Goal: Task Accomplishment & Management: Use online tool/utility

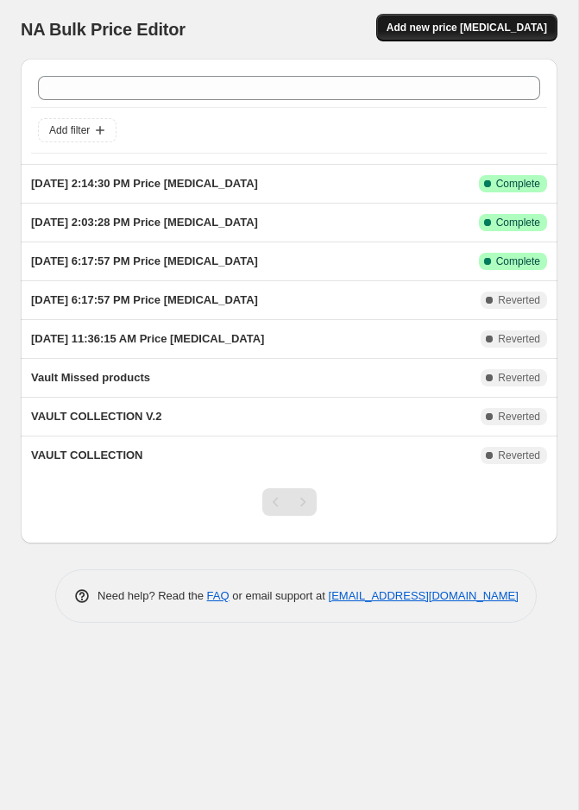
click at [469, 31] on span "Add new price [MEDICAL_DATA]" at bounding box center [467, 28] width 160 height 14
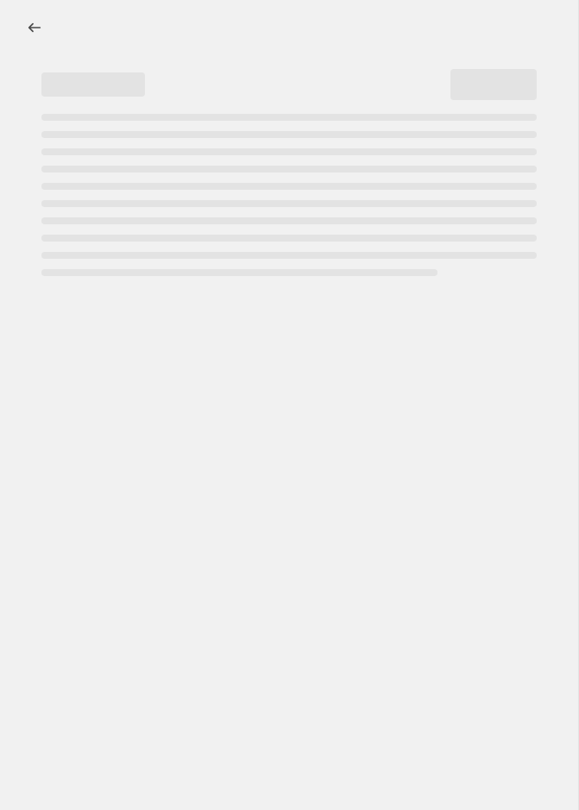
select select "percentage"
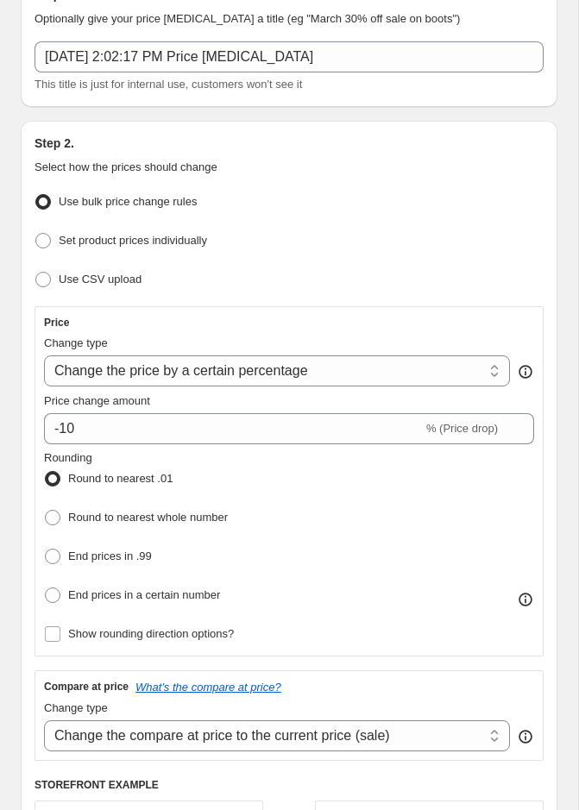
scroll to position [88, 0]
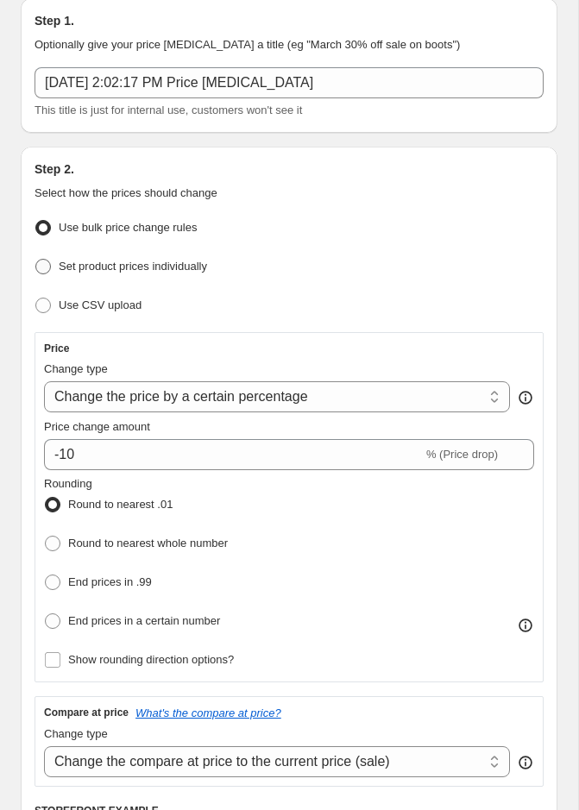
click at [99, 264] on span "Set product prices individually" at bounding box center [133, 266] width 148 height 13
click at [36, 260] on input "Set product prices individually" at bounding box center [35, 259] width 1 height 1
radio input "true"
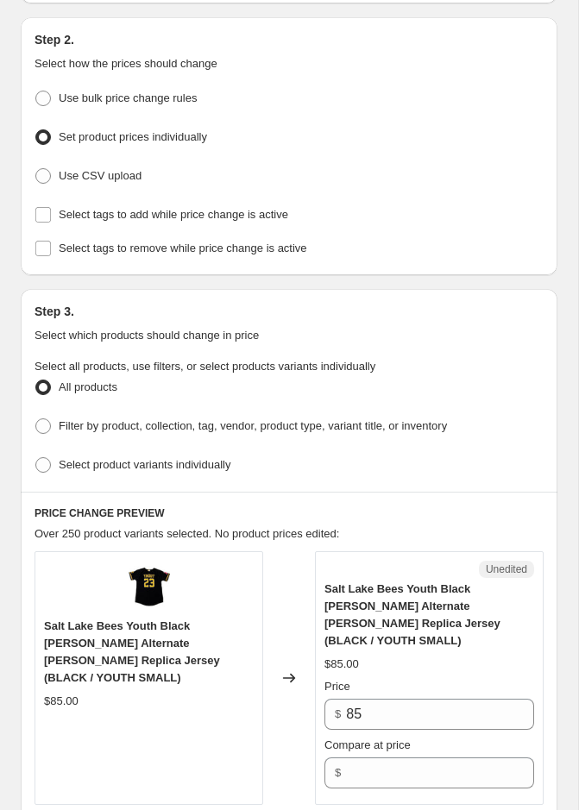
scroll to position [214, 0]
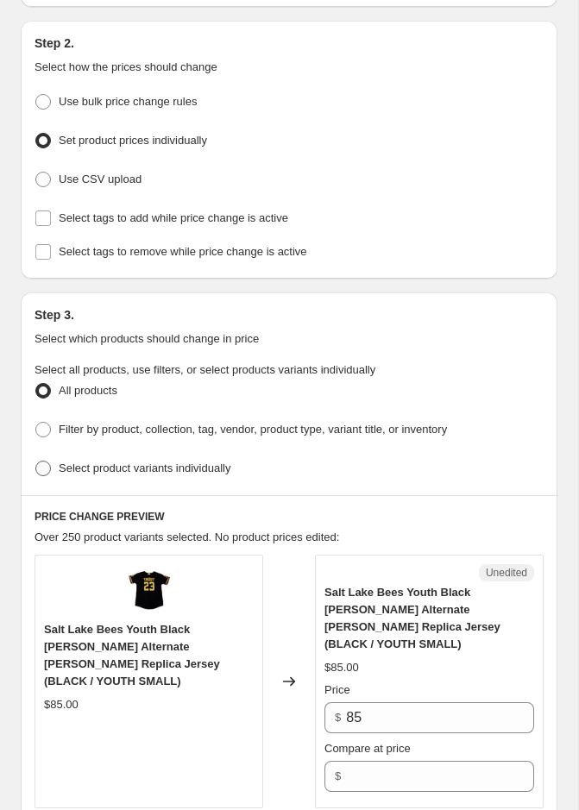
click at [90, 462] on span "Select product variants individually" at bounding box center [145, 468] width 172 height 13
click at [36, 462] on input "Select product variants individually" at bounding box center [35, 461] width 1 height 1
radio input "true"
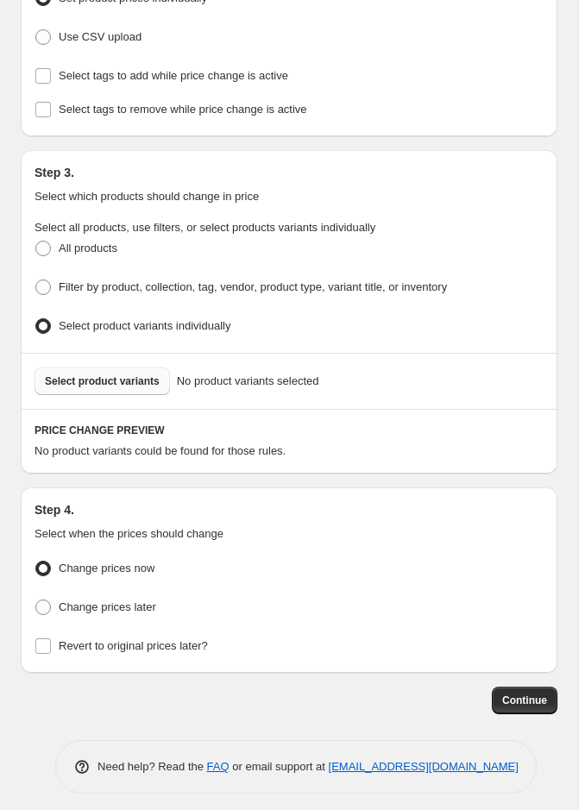
scroll to position [359, 0]
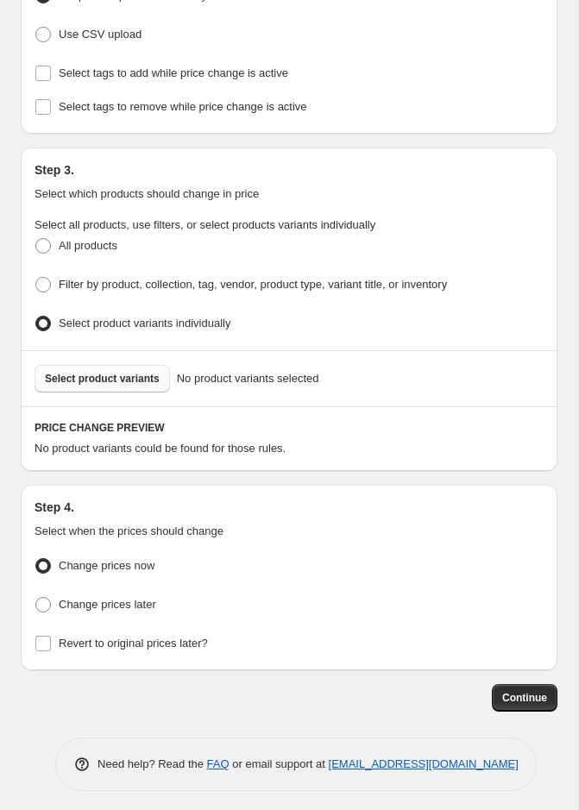
click at [116, 381] on button "Select product variants" at bounding box center [102, 379] width 135 height 28
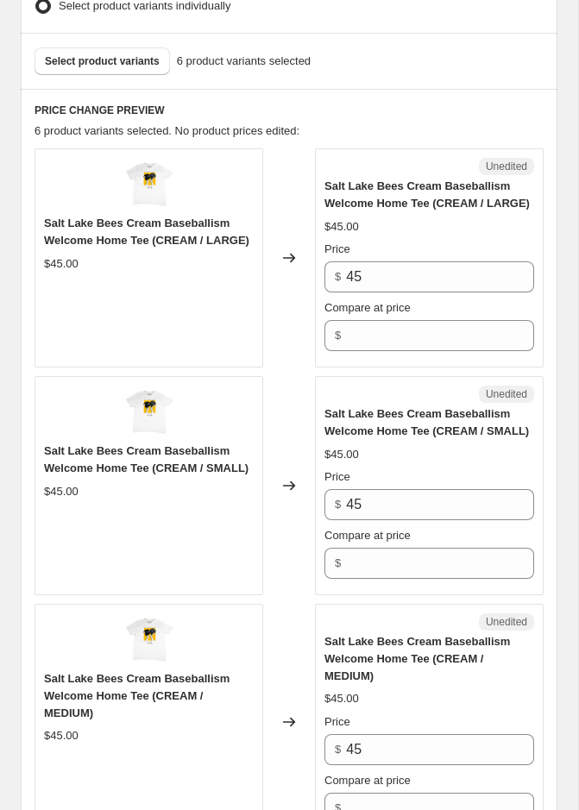
scroll to position [698, 0]
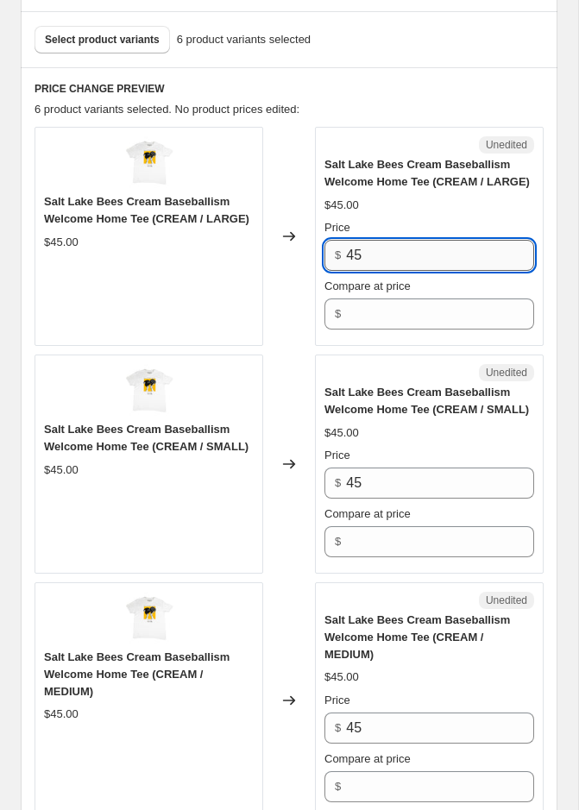
click at [387, 259] on input "45" at bounding box center [440, 255] width 188 height 31
type input "36"
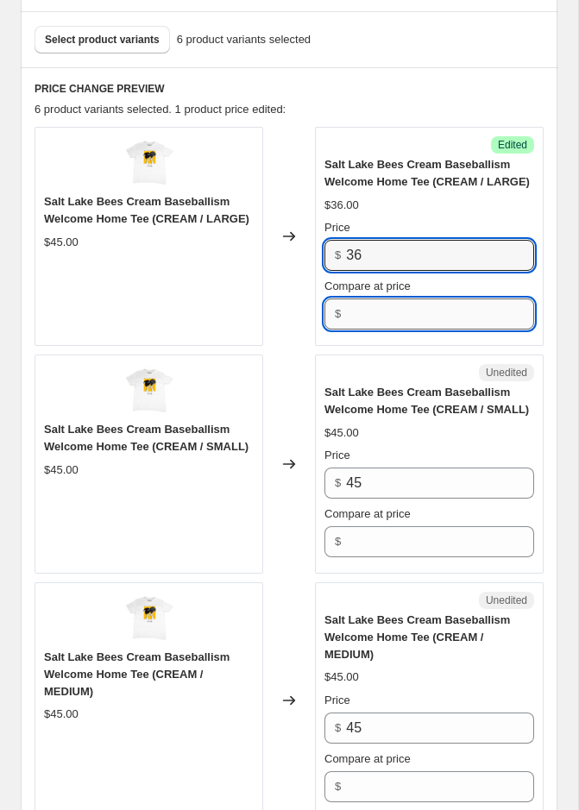
click at [376, 304] on input "Compare at price" at bounding box center [440, 314] width 188 height 31
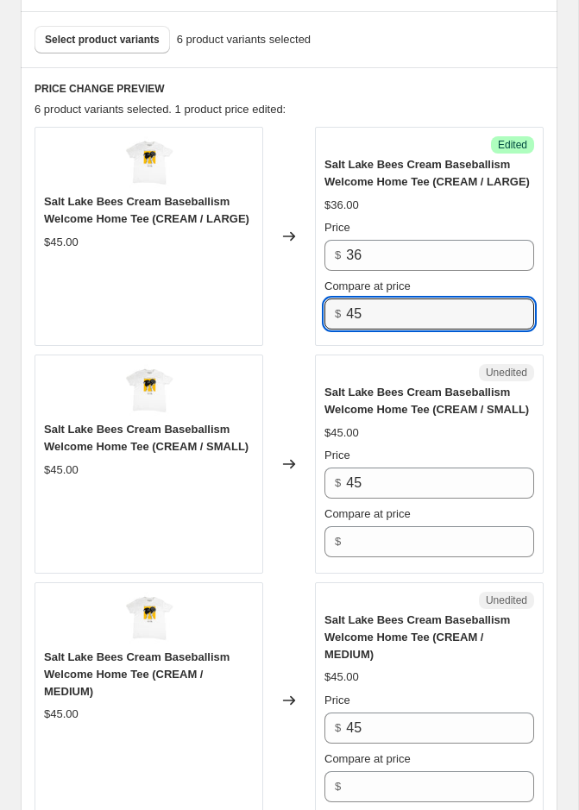
type input "45"
click at [372, 492] on div "Price $ 45 Compare at price $" at bounding box center [429, 502] width 210 height 110
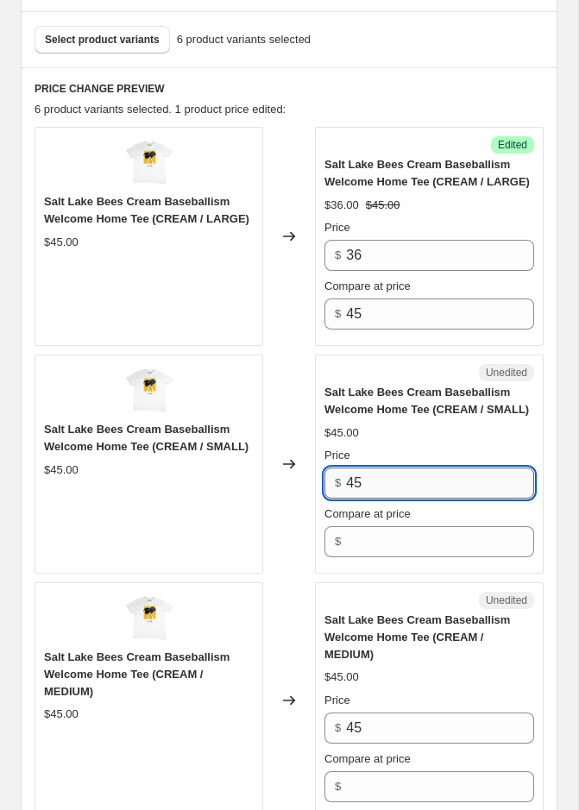
click at [371, 487] on input "45" at bounding box center [440, 483] width 188 height 31
type input "36"
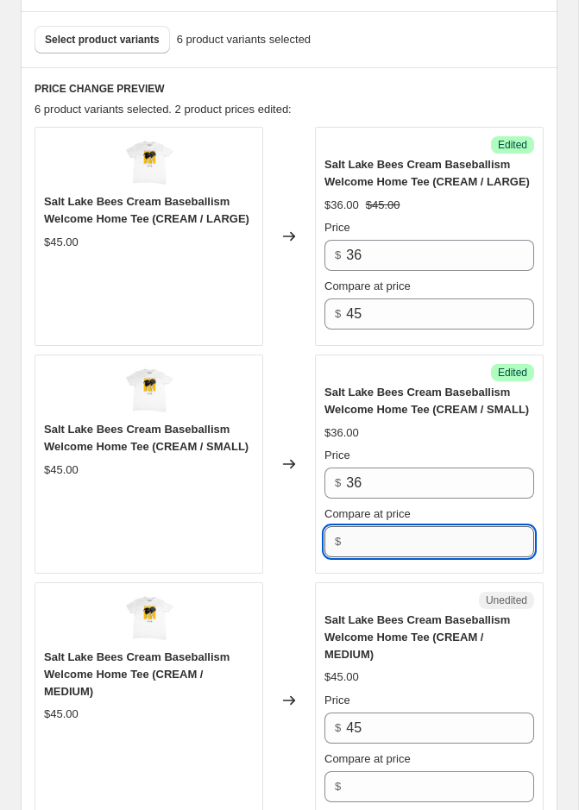
click at [359, 526] on input "Compare at price" at bounding box center [440, 541] width 188 height 31
type input "45"
click at [352, 616] on span "Salt Lake Bees Cream Baseballism Welcome Home Tee (CREAM / MEDIUM)" at bounding box center [417, 636] width 186 height 47
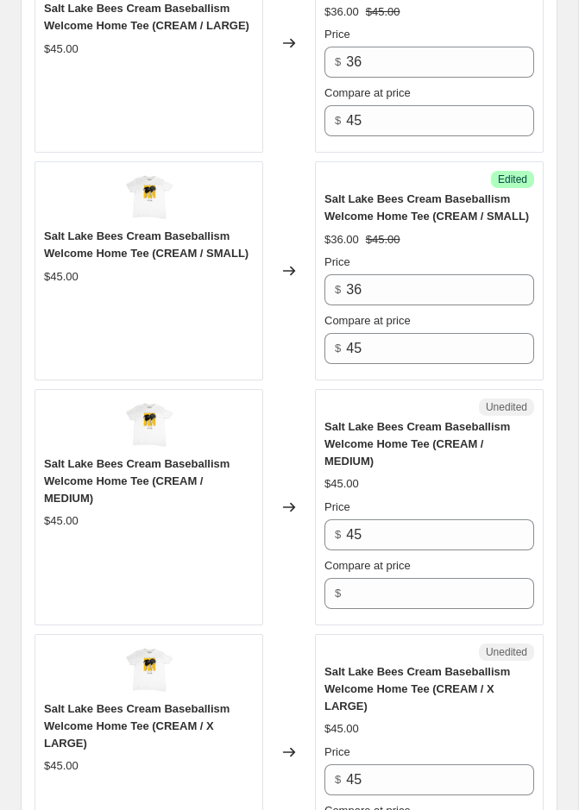
scroll to position [965, 0]
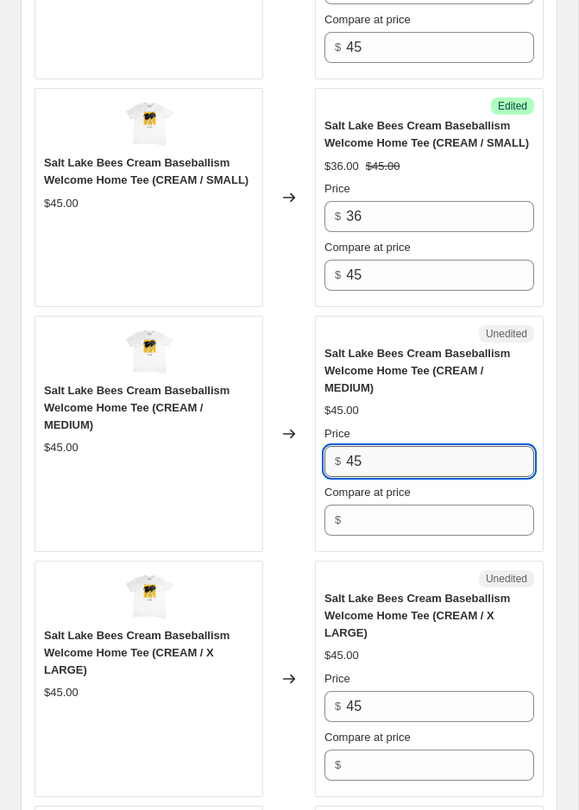
click at [412, 464] on input "45" at bounding box center [440, 461] width 188 height 31
type input "36"
click at [391, 511] on input "Compare at price" at bounding box center [440, 520] width 188 height 31
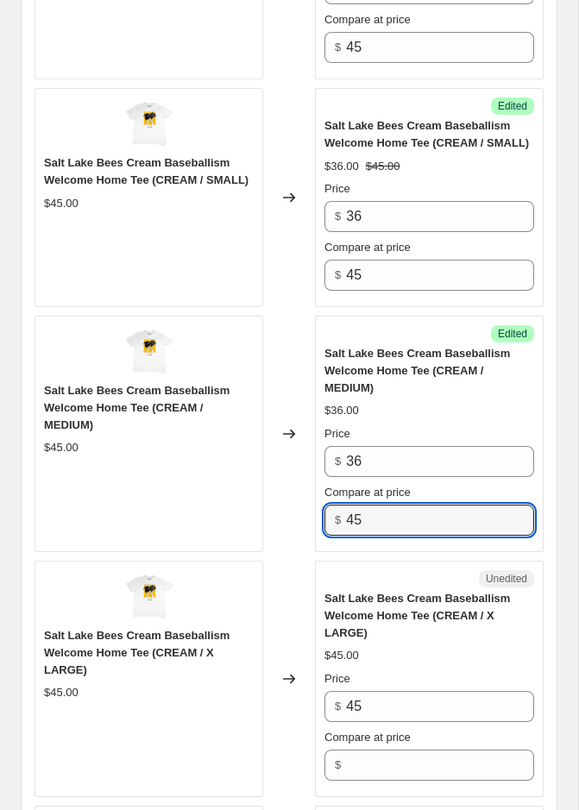
type input "45"
click at [369, 577] on div "Unedited" at bounding box center [429, 578] width 210 height 17
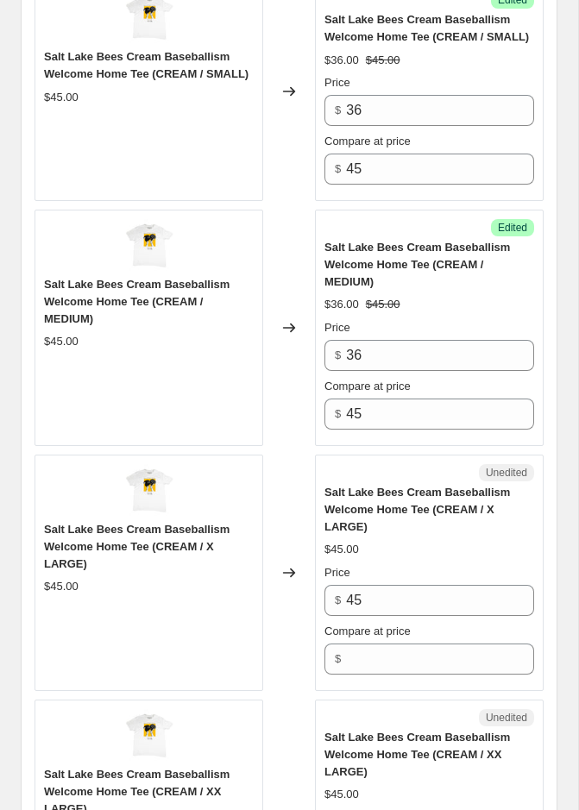
scroll to position [1196, 0]
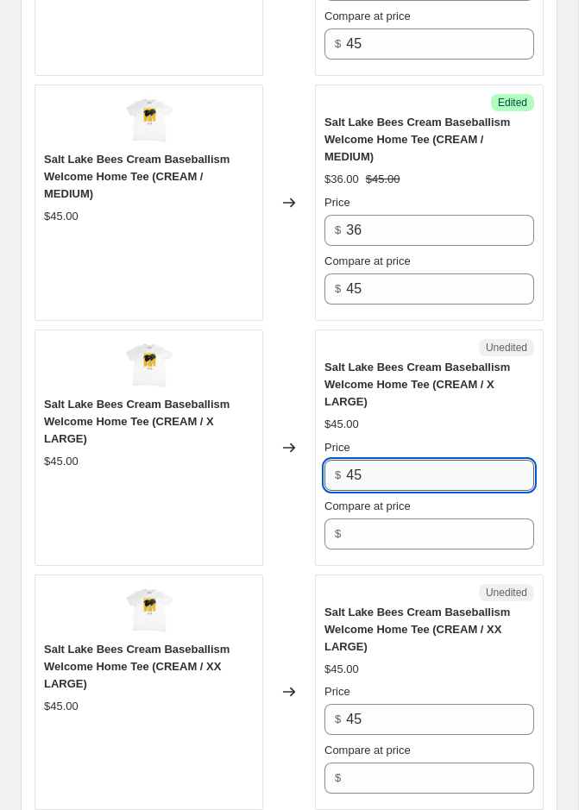
click at [392, 465] on input "45" at bounding box center [440, 475] width 188 height 31
type input "36"
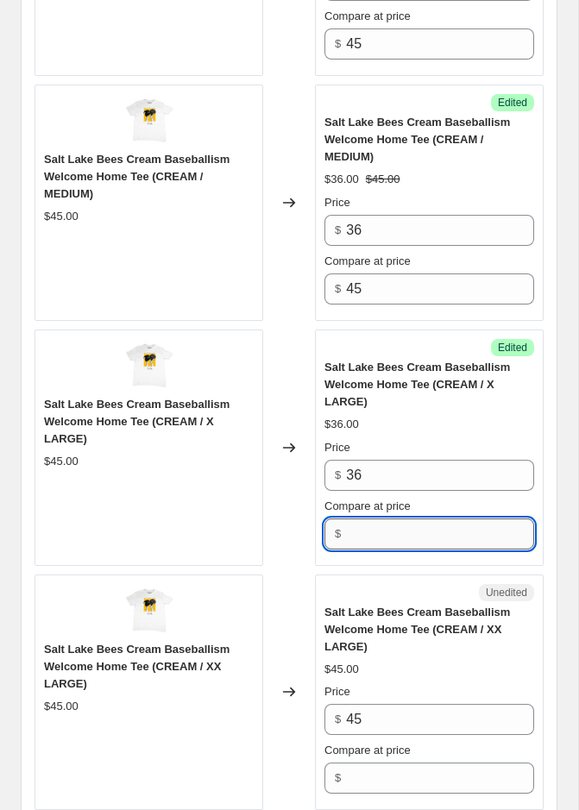
click at [374, 519] on input "Compare at price" at bounding box center [440, 534] width 188 height 31
type input "45"
click at [340, 584] on div "Unedited" at bounding box center [429, 592] width 210 height 17
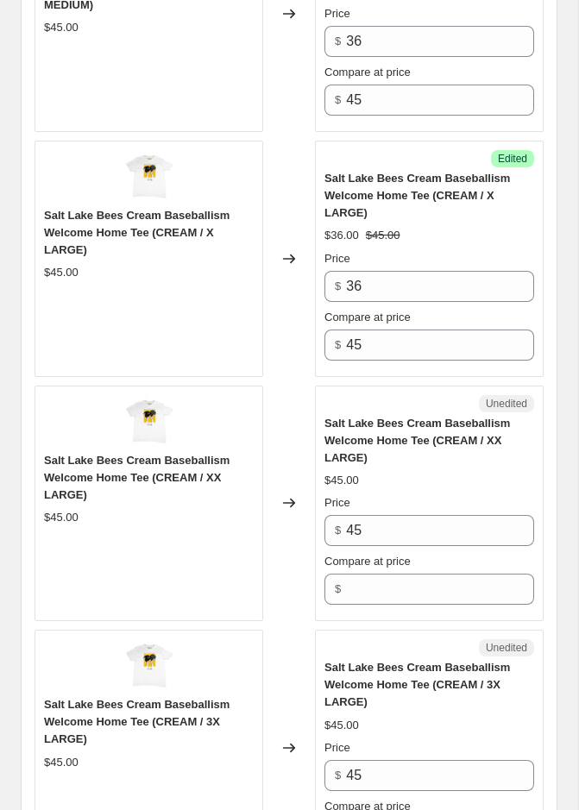
scroll to position [1403, 0]
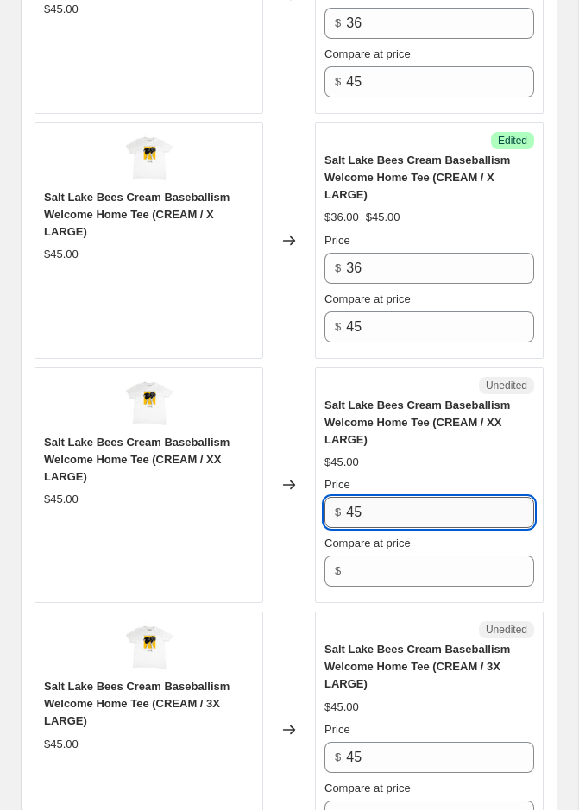
click at [402, 497] on input "45" at bounding box center [440, 512] width 188 height 31
click at [408, 512] on input "45" at bounding box center [440, 512] width 188 height 31
type input "36"
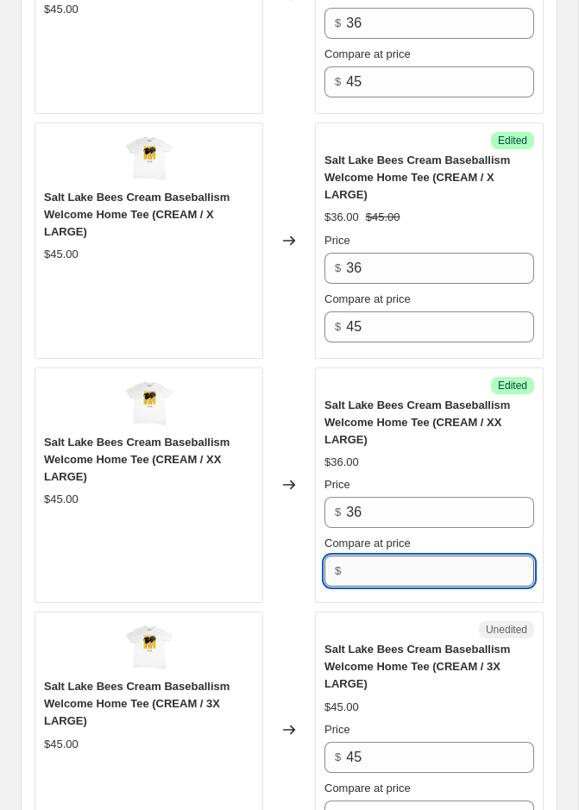
click at [368, 556] on input "Compare at price" at bounding box center [440, 571] width 188 height 31
type input "45"
click at [343, 621] on div "Unedited" at bounding box center [429, 629] width 210 height 17
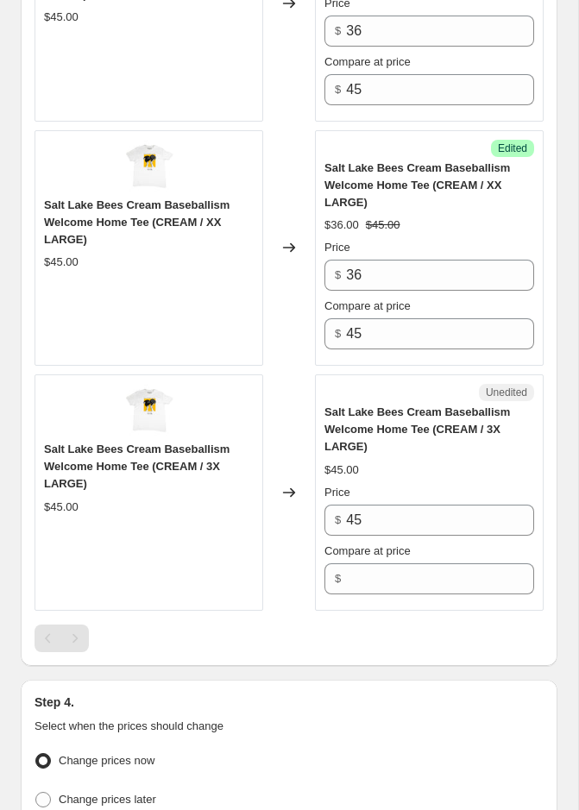
scroll to position [1688, 0]
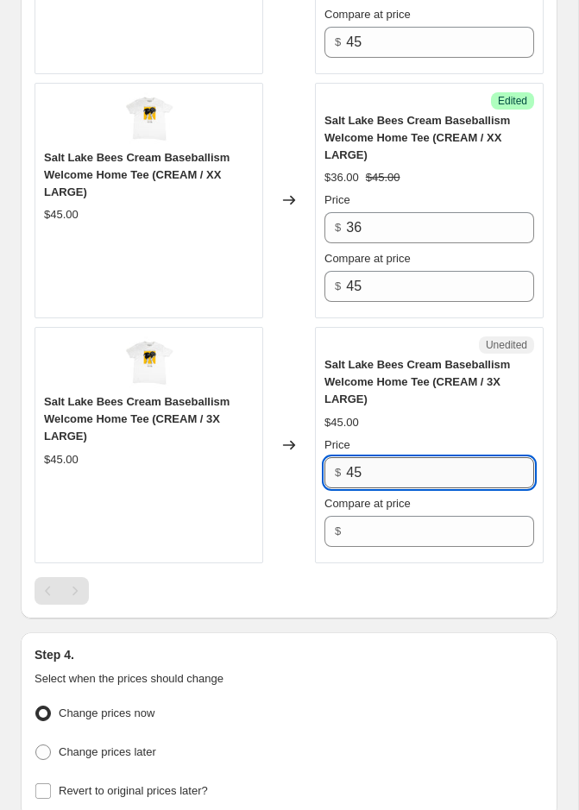
click at [369, 466] on input "45" at bounding box center [440, 472] width 188 height 31
type input "36"
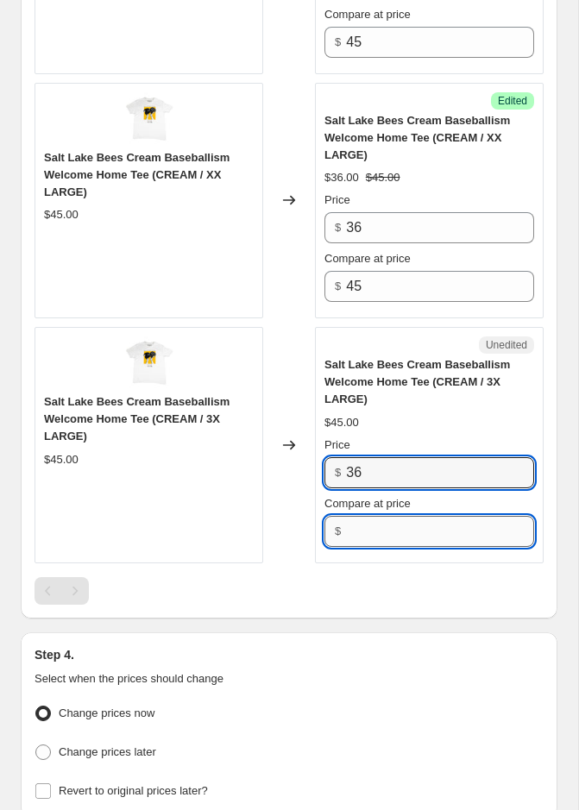
click at [349, 516] on input "Compare at price" at bounding box center [440, 531] width 188 height 31
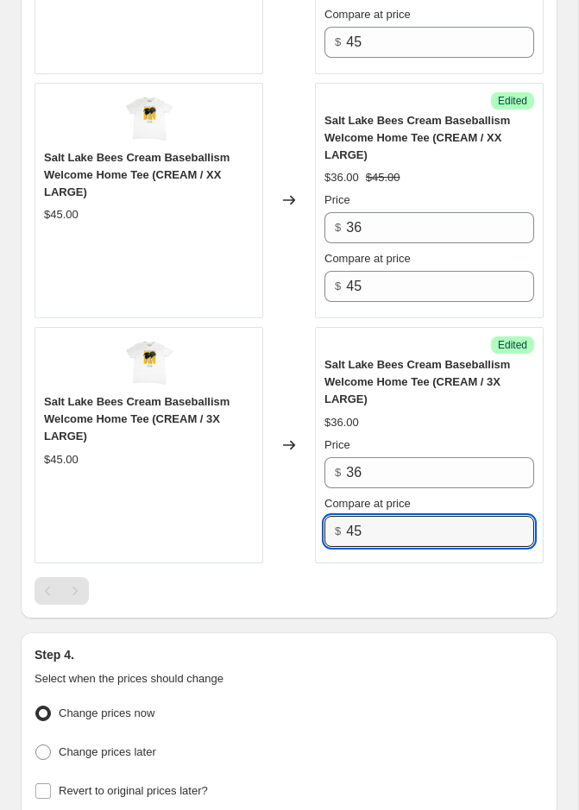
type input "45"
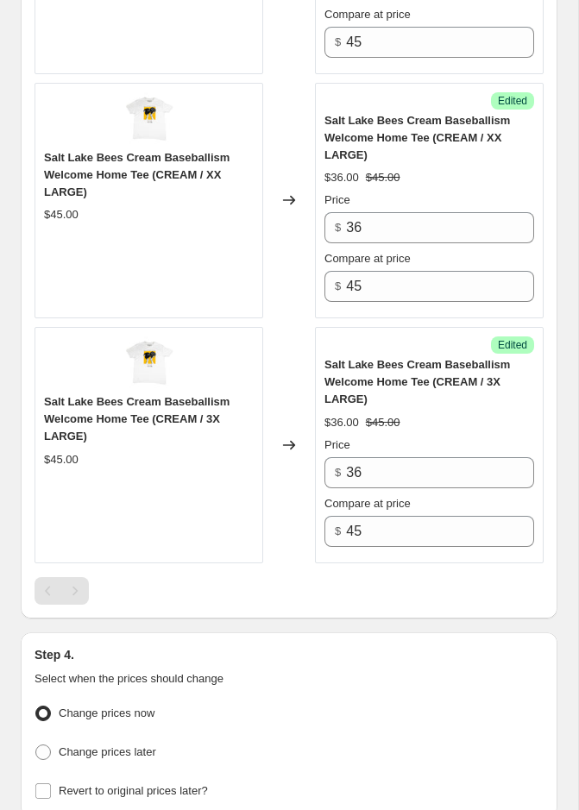
click at [324, 577] on div at bounding box center [289, 591] width 509 height 28
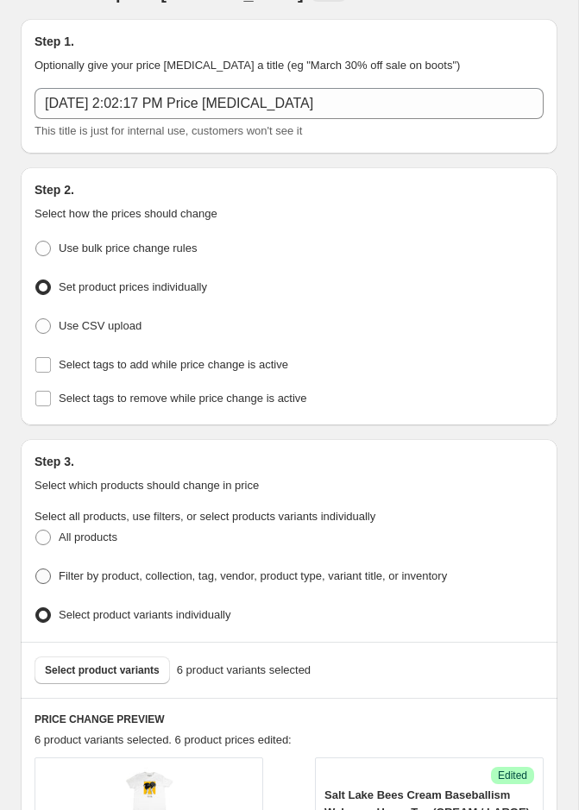
scroll to position [73, 0]
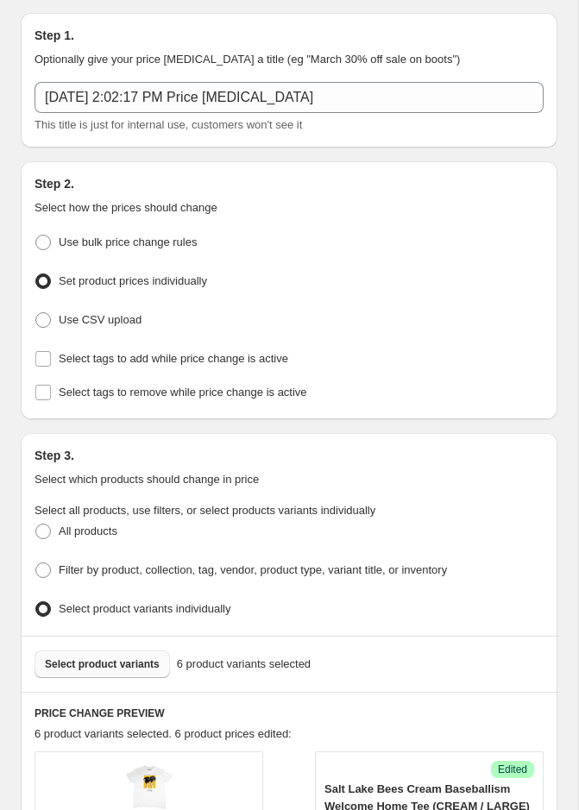
click at [116, 657] on span "Select product variants" at bounding box center [102, 664] width 115 height 14
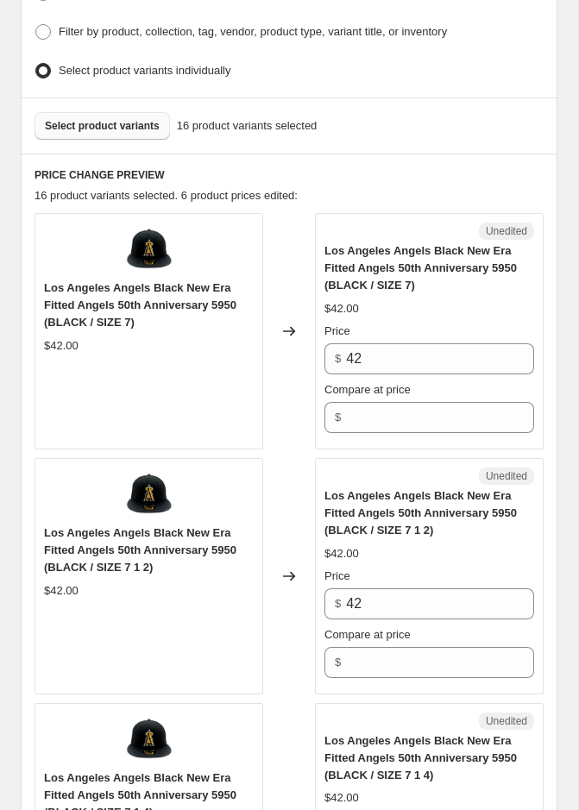
scroll to position [637, 0]
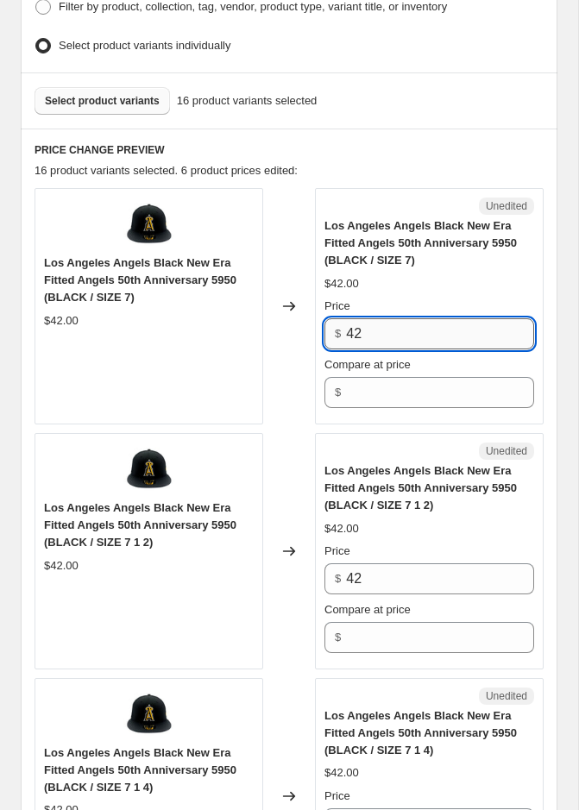
click at [371, 330] on input "42" at bounding box center [440, 333] width 188 height 31
type input "30"
click at [376, 382] on input "Compare at price" at bounding box center [440, 392] width 188 height 31
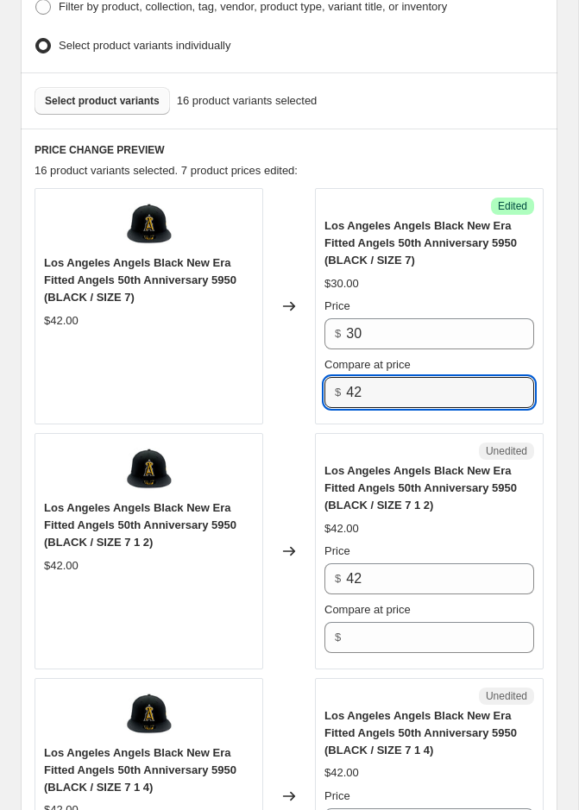
type input "42"
click at [369, 449] on div "Unedited" at bounding box center [429, 451] width 210 height 17
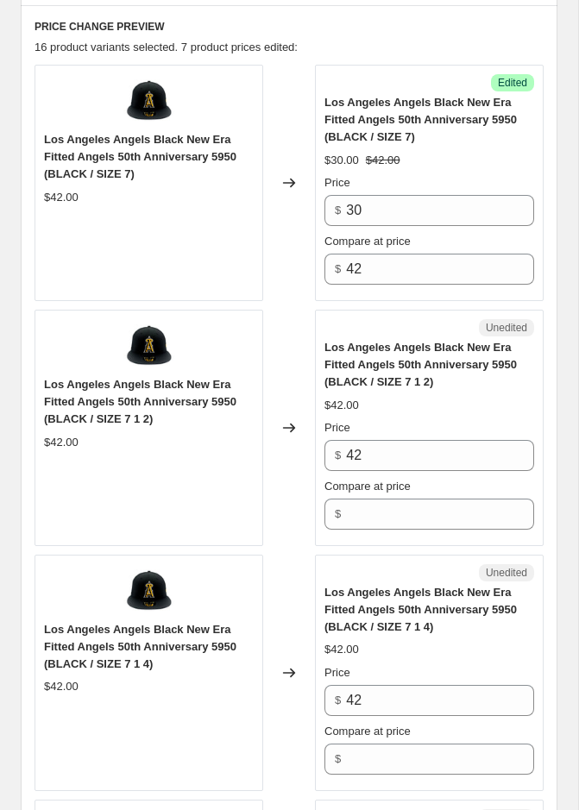
scroll to position [827, 0]
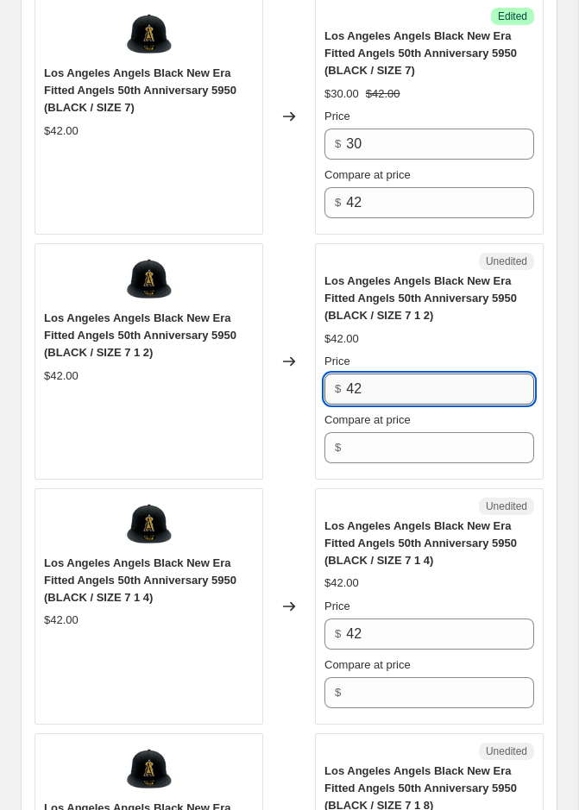
click at [395, 382] on input "42" at bounding box center [440, 389] width 188 height 31
type input "30"
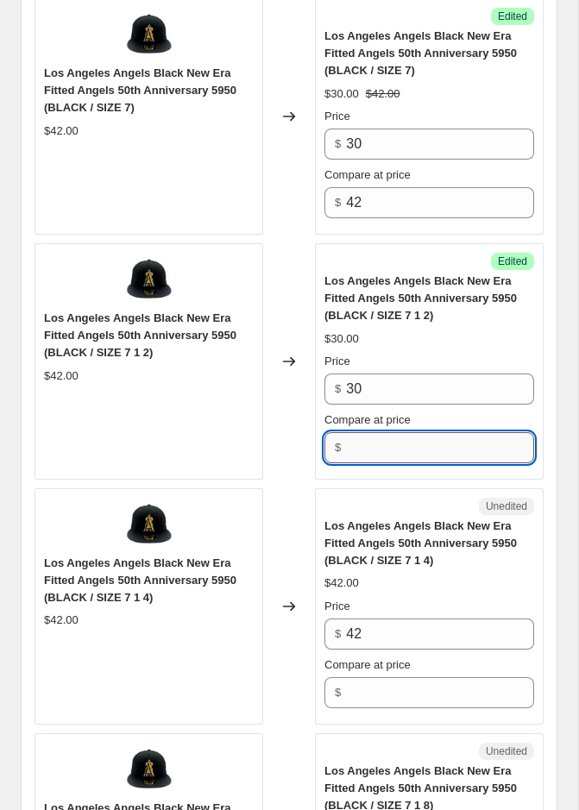
click at [375, 447] on input "Compare at price" at bounding box center [440, 447] width 188 height 31
type input "42"
click at [372, 519] on span "Los Angeles Angels Black New Era Fitted Angels 50th Anniversary 5950 (BLACK / S…" at bounding box center [420, 542] width 192 height 47
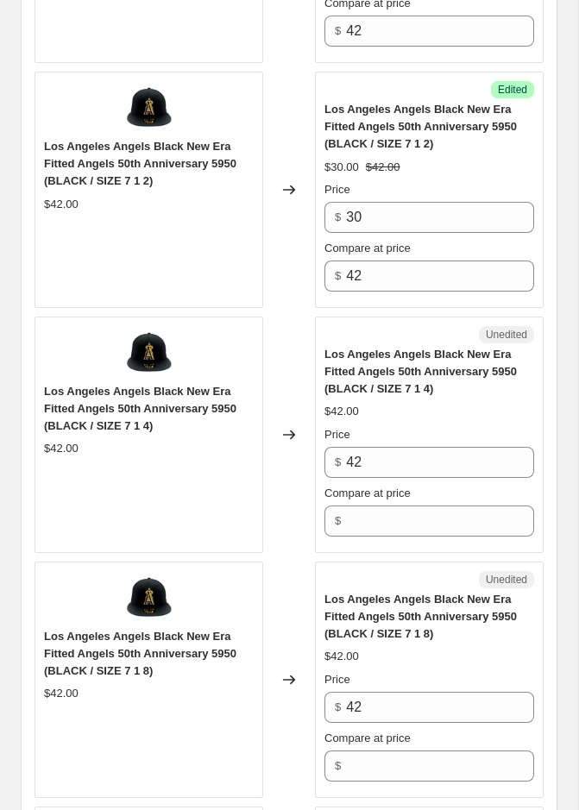
scroll to position [1013, 0]
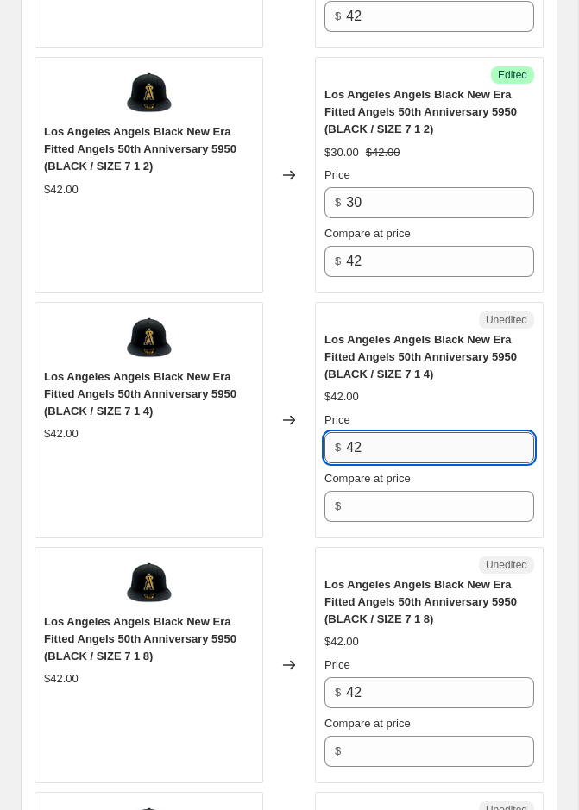
click at [380, 432] on input "42" at bounding box center [440, 447] width 188 height 31
type input "30"
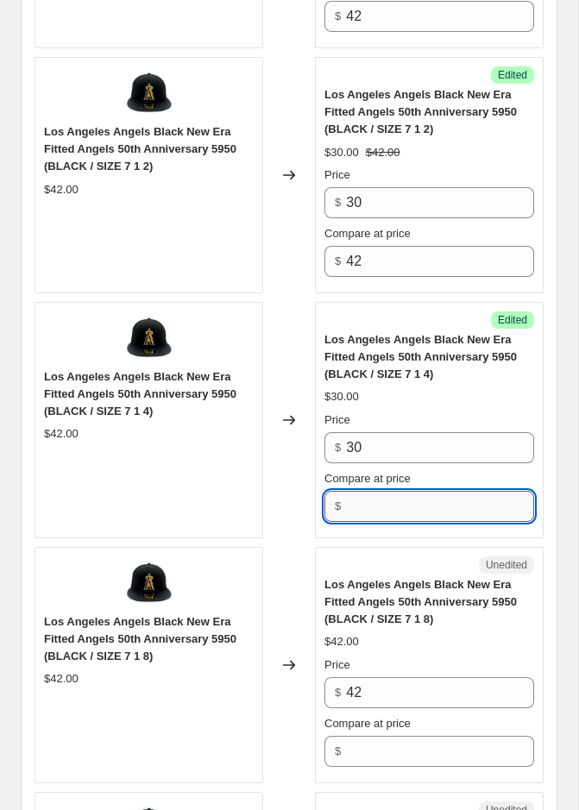
click at [360, 495] on input "Compare at price" at bounding box center [440, 506] width 188 height 31
type input "42"
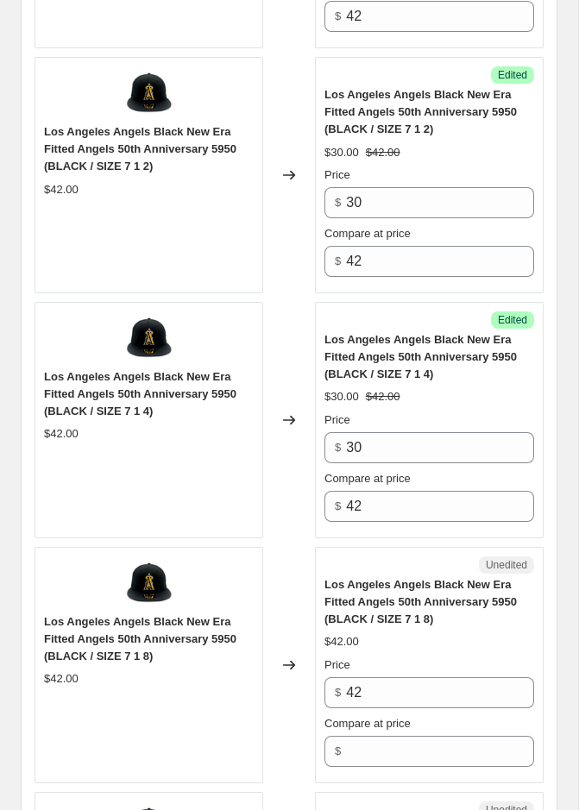
click at [353, 547] on div "Unedited Los Angeles Angels Black New Era Fitted Angels 50th Anniversary 5950 (…" at bounding box center [429, 665] width 229 height 236
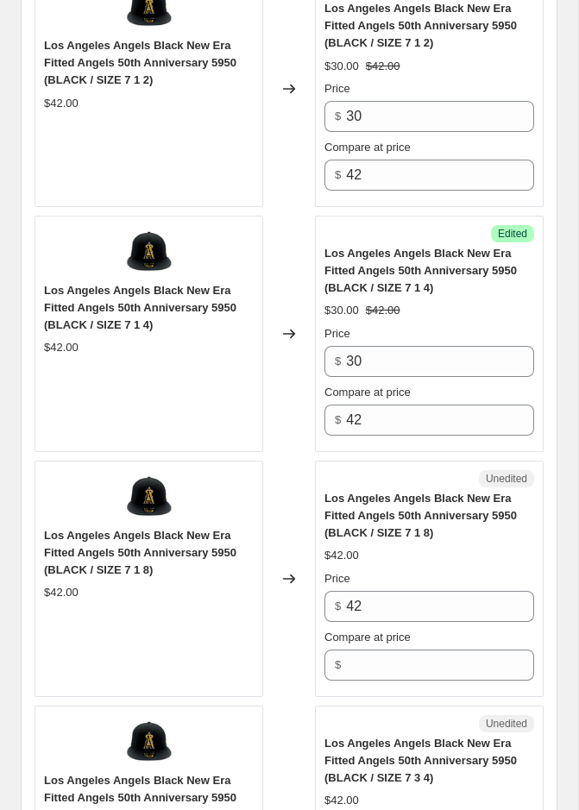
scroll to position [1219, 0]
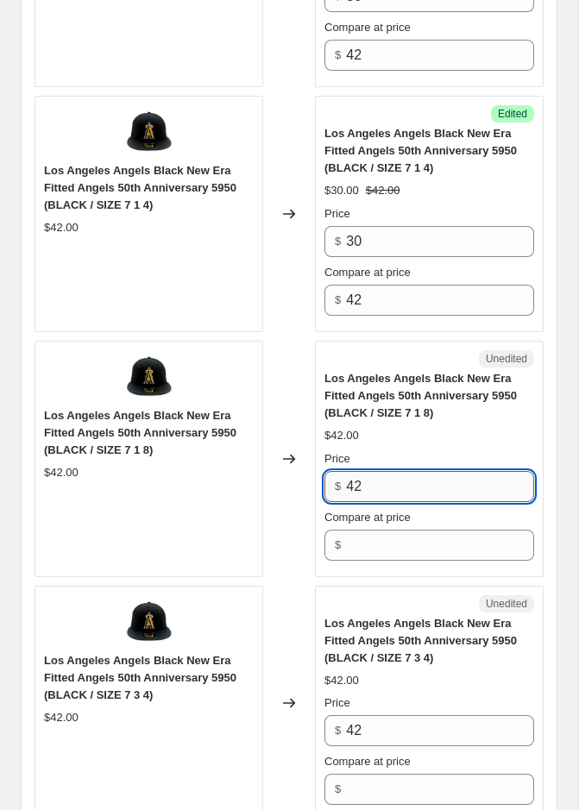
click at [390, 488] on input "42" at bounding box center [440, 486] width 188 height 31
type input "30"
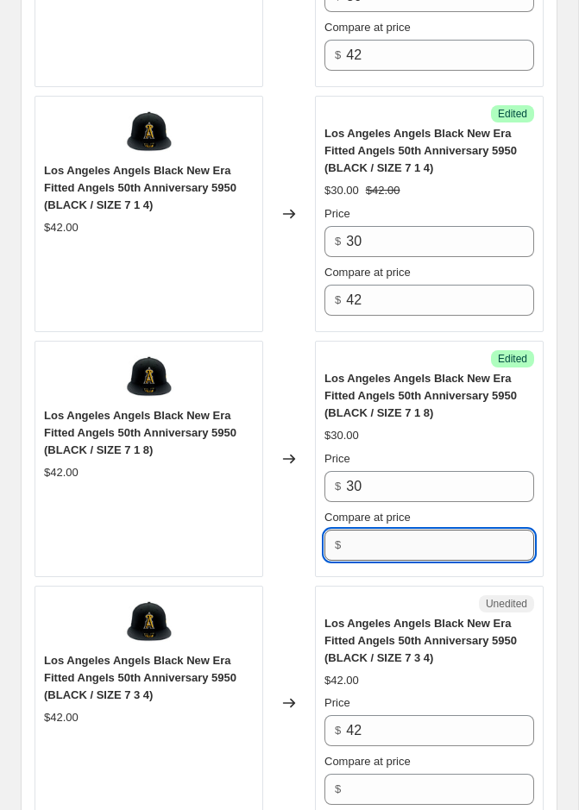
click at [372, 541] on input "Compare at price" at bounding box center [440, 545] width 188 height 31
type input "42"
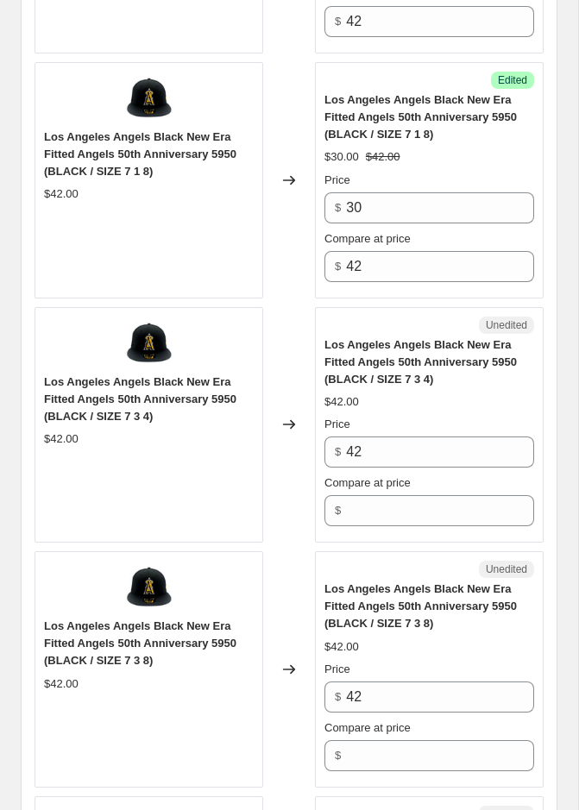
scroll to position [1527, 0]
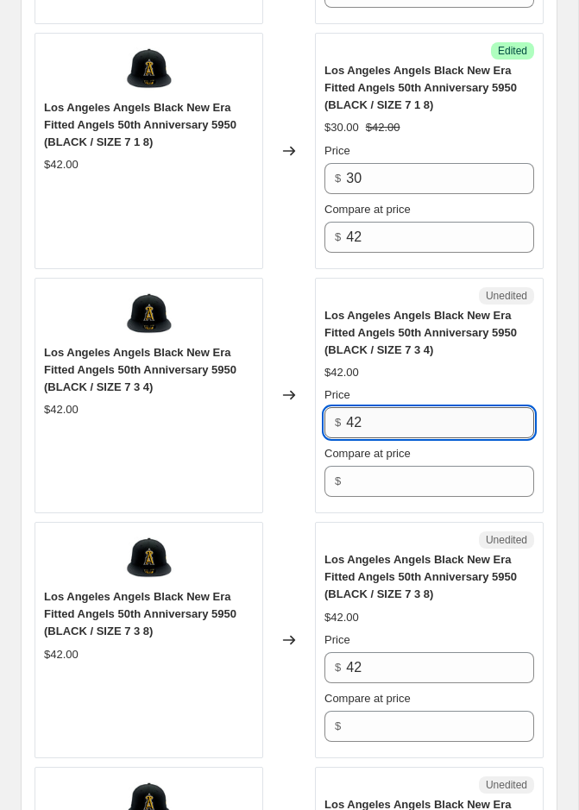
click at [404, 420] on input "42" at bounding box center [440, 422] width 188 height 31
type input "30"
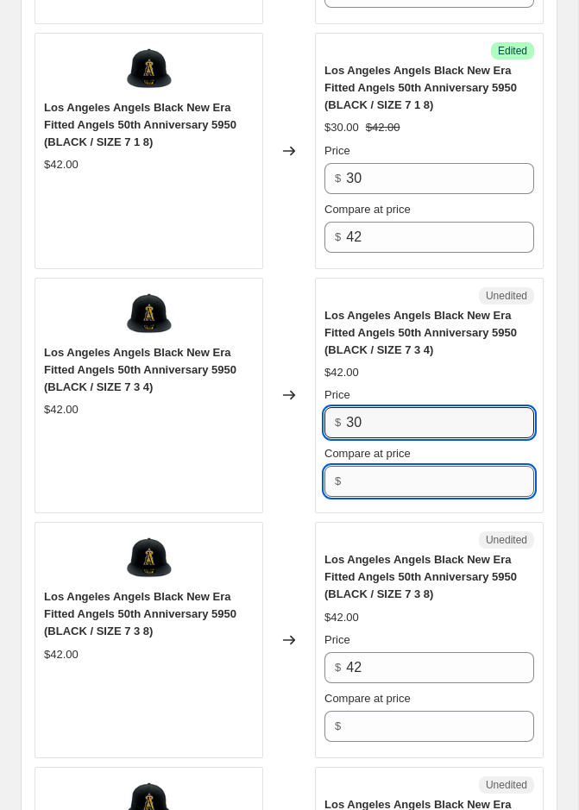
click at [368, 480] on input "Compare at price" at bounding box center [440, 481] width 188 height 31
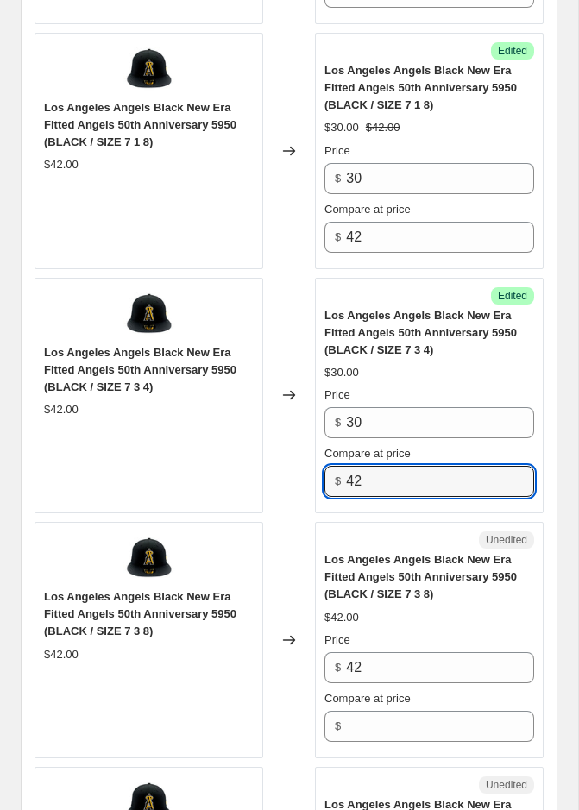
type input "42"
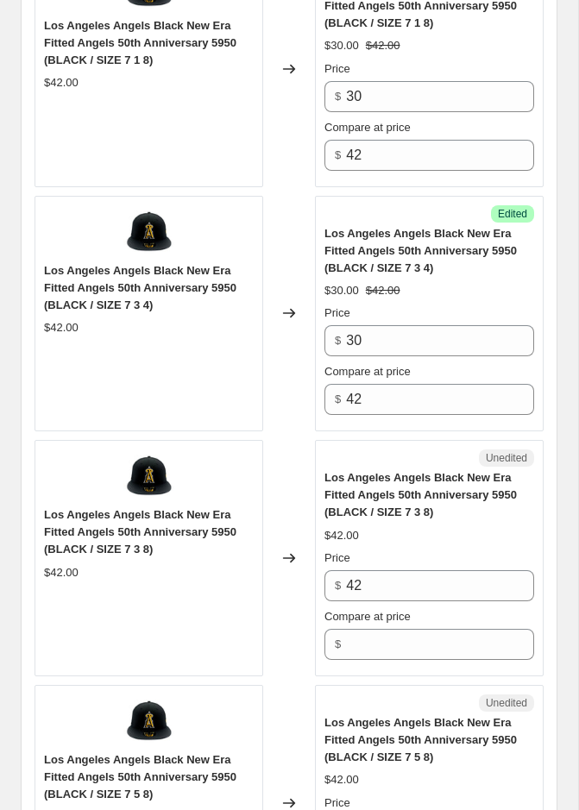
scroll to position [1758, 0]
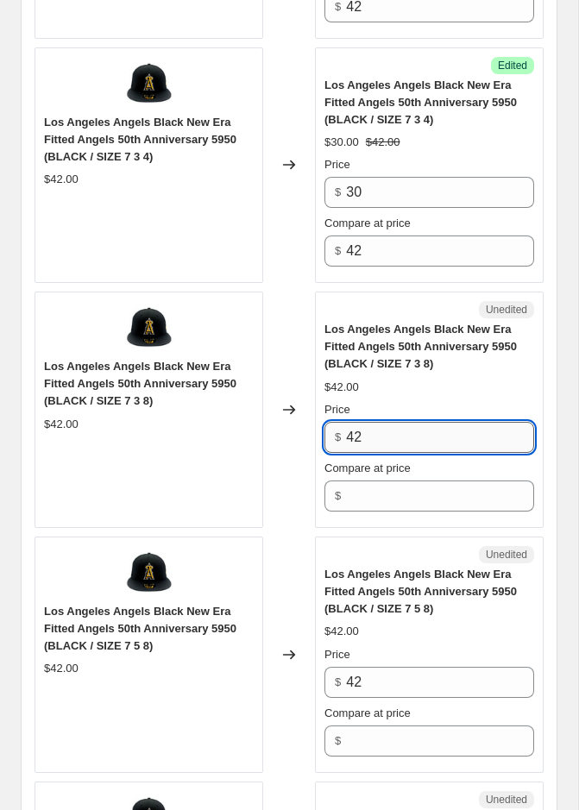
click at [393, 440] on input "42" at bounding box center [440, 437] width 188 height 31
type input "30"
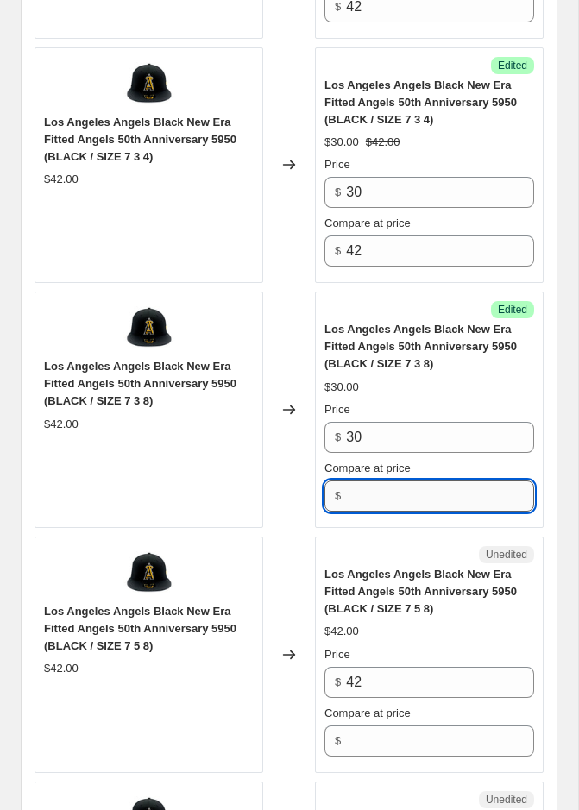
click at [387, 481] on input "Compare at price" at bounding box center [440, 496] width 188 height 31
type input "42"
click at [363, 546] on div "Unedited" at bounding box center [429, 554] width 210 height 17
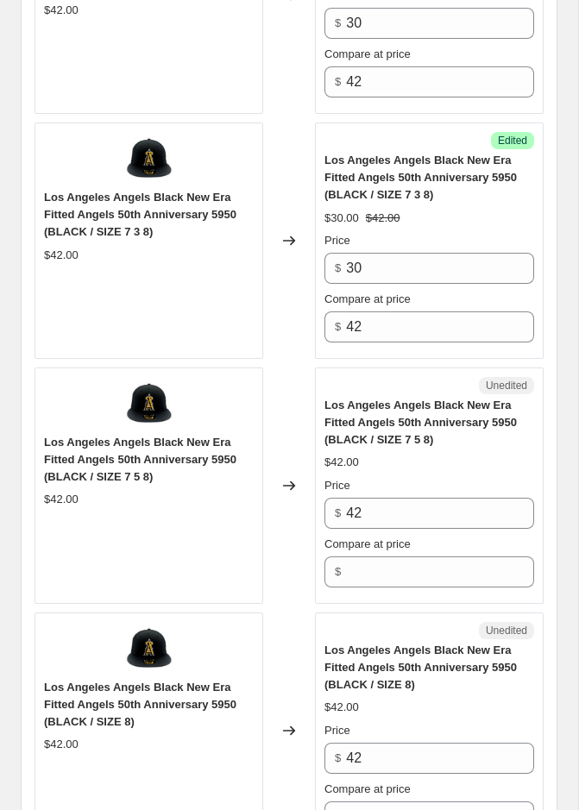
scroll to position [1965, 0]
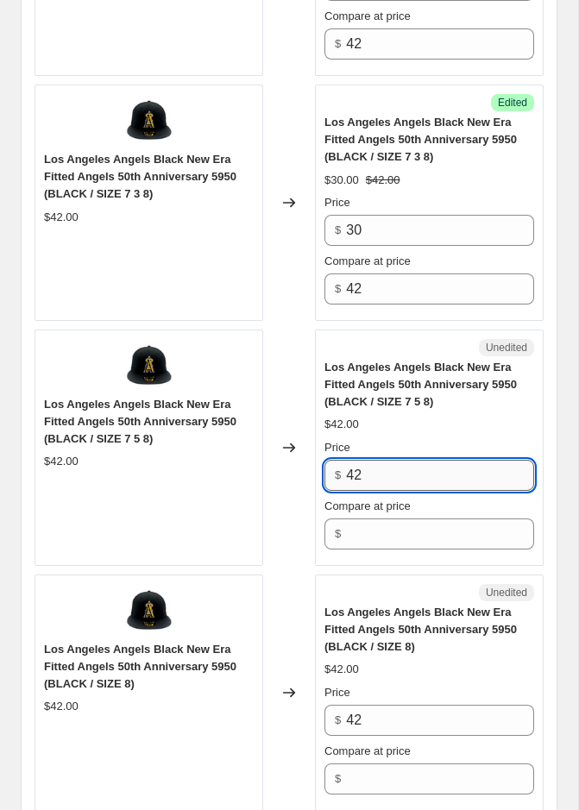
click at [389, 467] on input "42" at bounding box center [440, 475] width 188 height 31
type input "30"
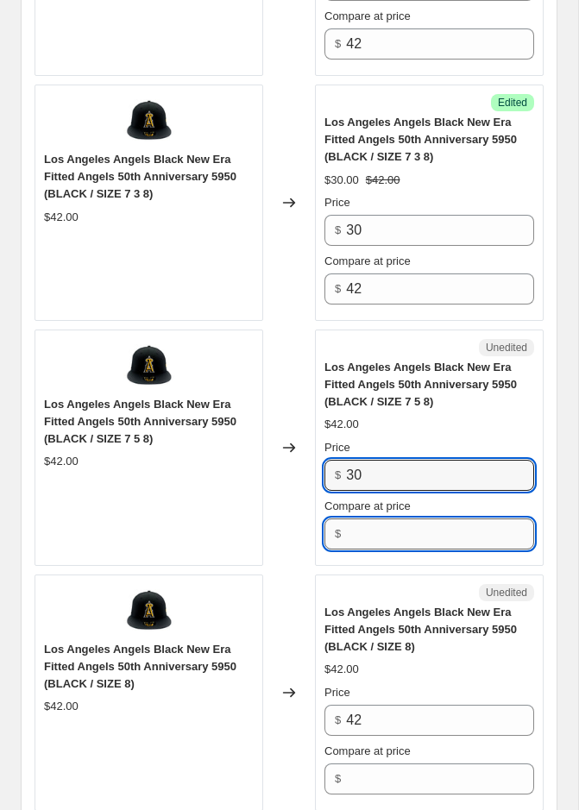
click at [366, 522] on input "Compare at price" at bounding box center [440, 534] width 188 height 31
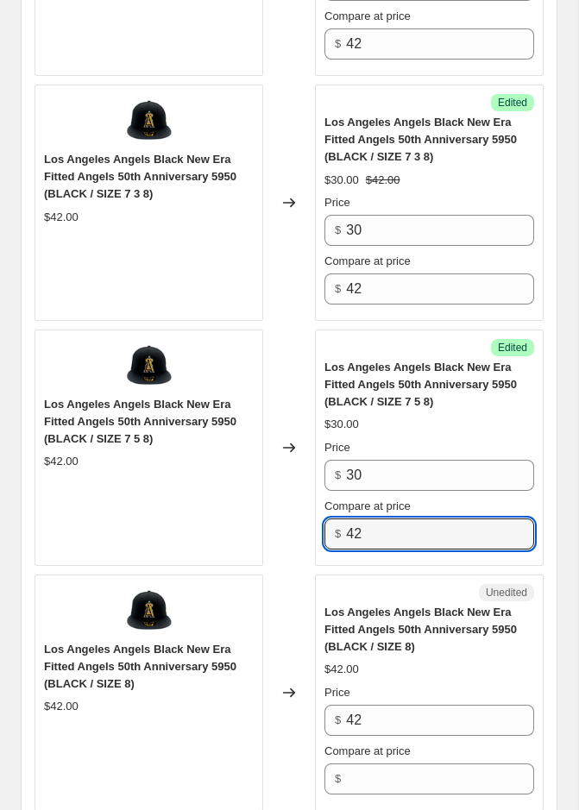
type input "42"
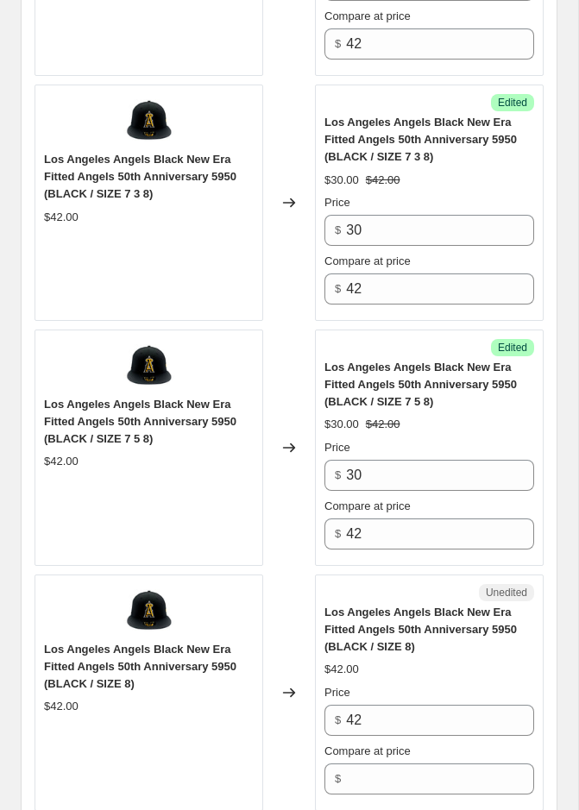
click at [358, 548] on div "Success Edited Los Angeles Angels Black New Era Fitted Angels 50th Anniversary …" at bounding box center [429, 448] width 229 height 236
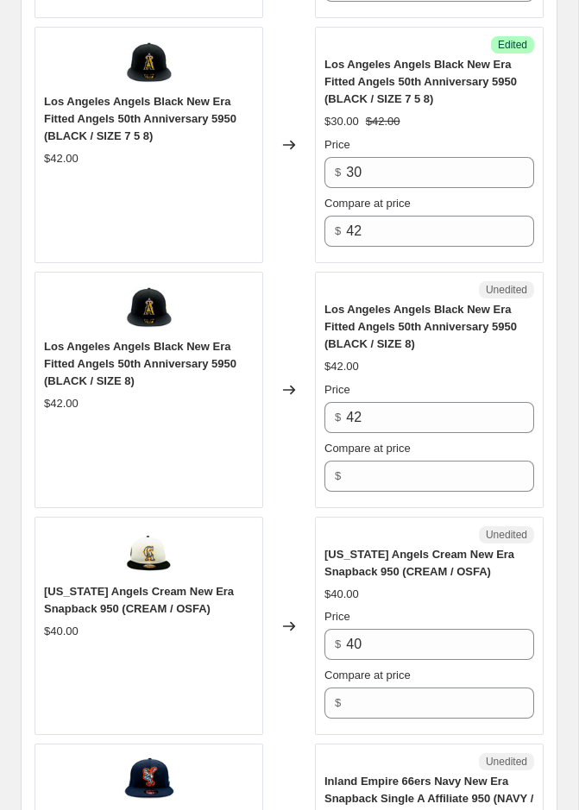
scroll to position [2331, 0]
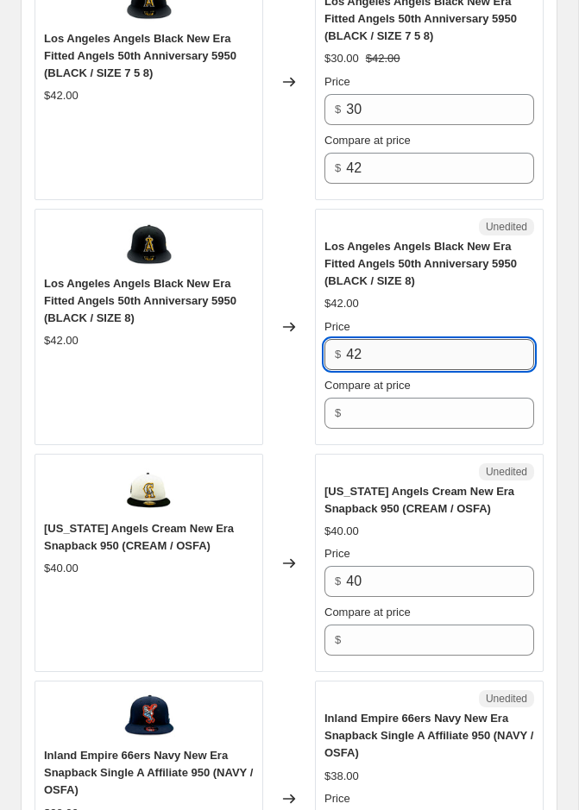
click at [368, 355] on input "42" at bounding box center [440, 354] width 188 height 31
click at [368, 353] on input "42" at bounding box center [440, 354] width 188 height 31
type input "30"
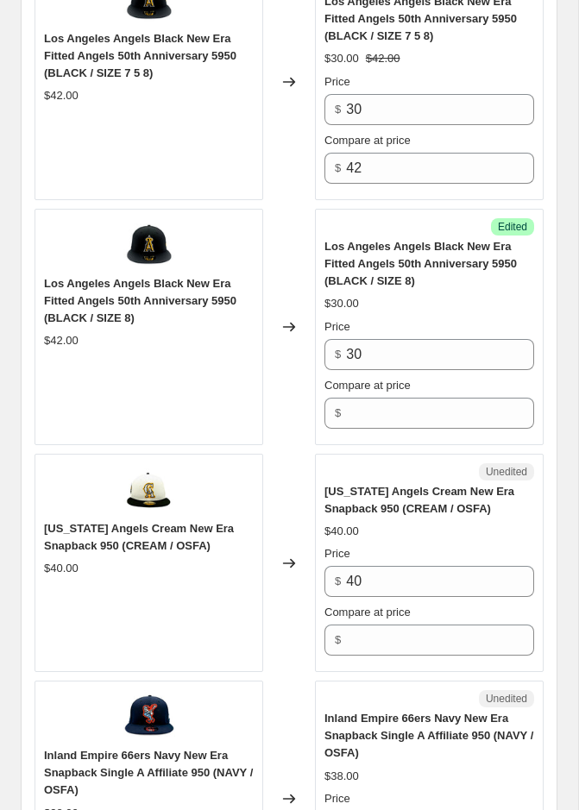
click at [363, 386] on div "Compare at price $" at bounding box center [429, 403] width 210 height 52
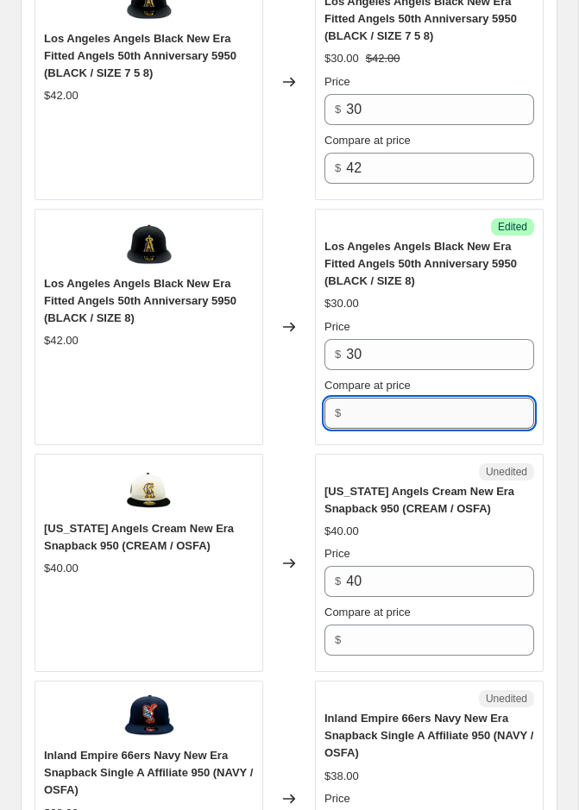
click at [363, 398] on input "Compare at price" at bounding box center [440, 413] width 188 height 31
type input "42"
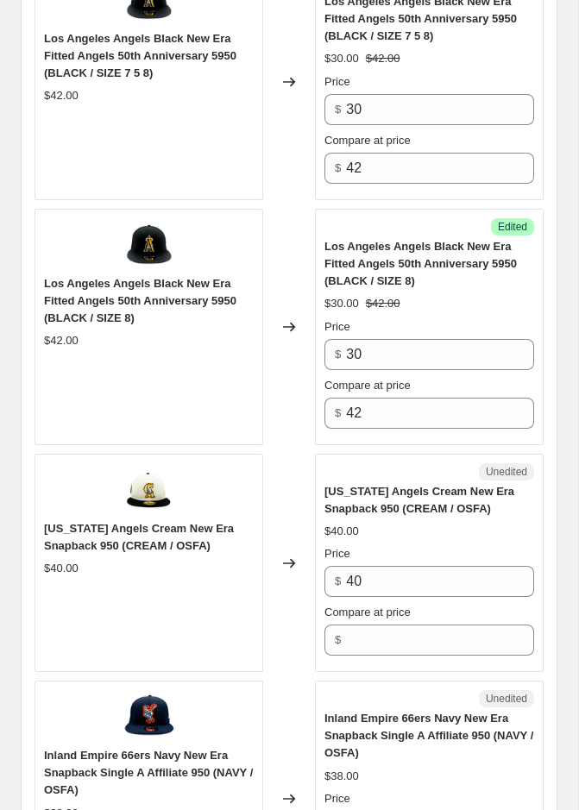
click at [352, 463] on div "Unedited" at bounding box center [429, 471] width 210 height 17
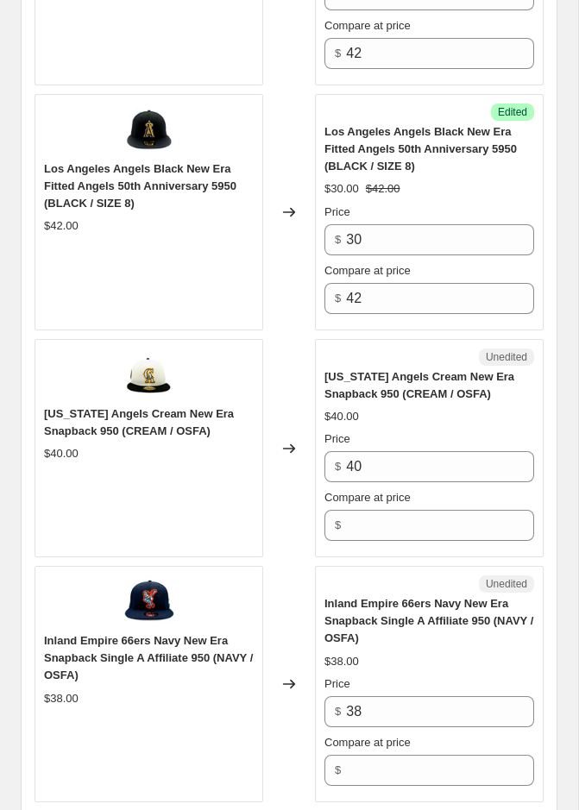
scroll to position [2447, 0]
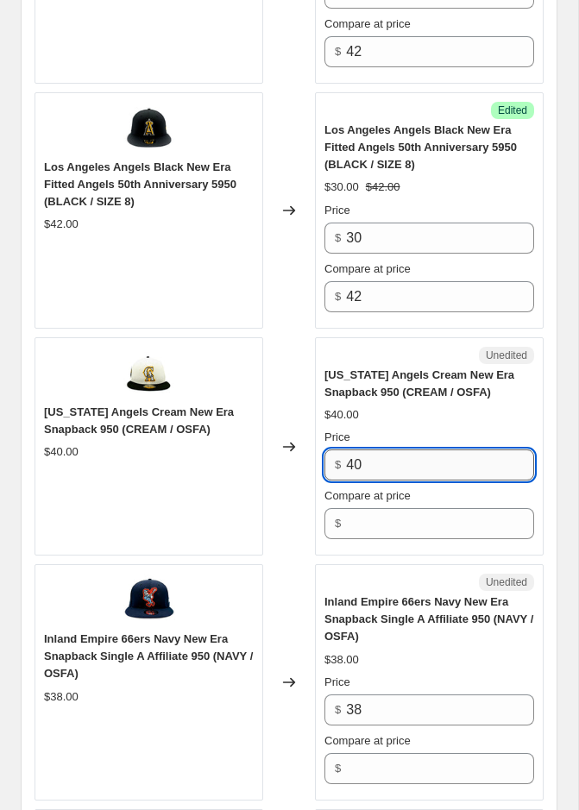
click at [367, 468] on input "40" at bounding box center [440, 465] width 188 height 31
type input "25"
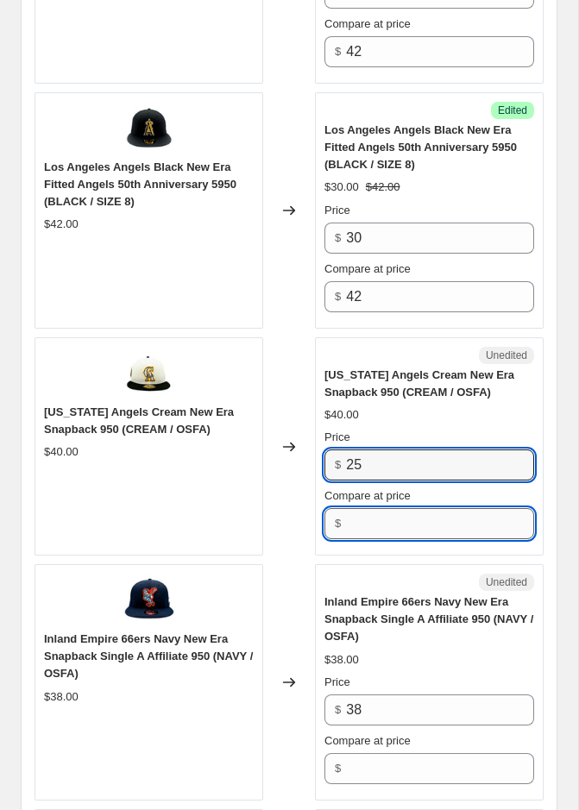
click at [396, 519] on input "Compare at price" at bounding box center [440, 523] width 188 height 31
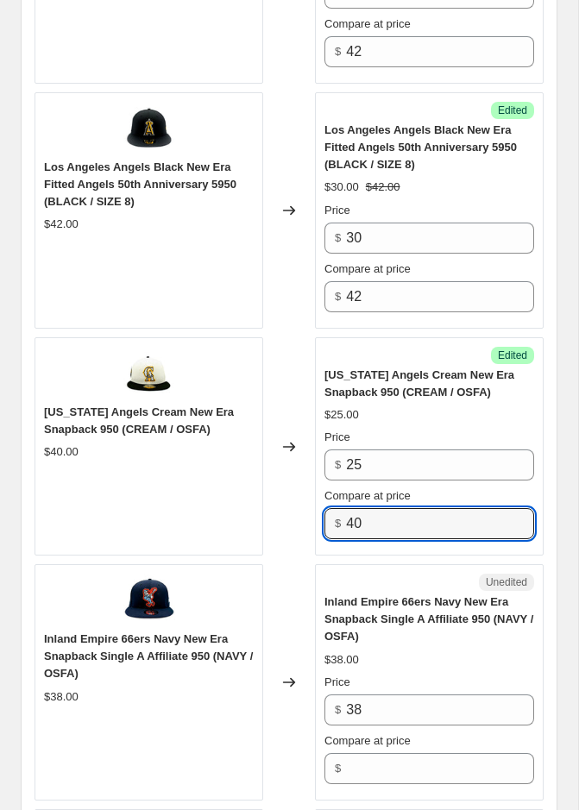
type input "40"
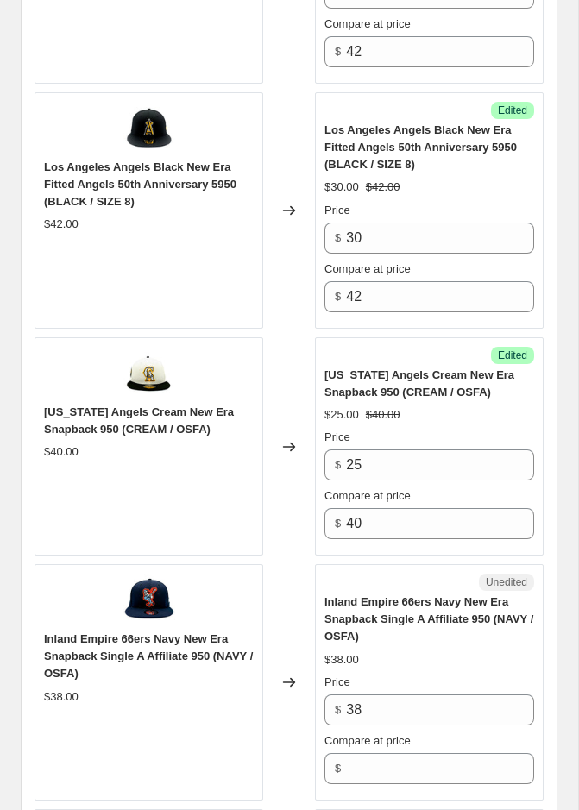
click at [380, 564] on div "Unedited Inland Empire 66ers Navy New Era Snapback Single A Affiliate 950 (NAVY…" at bounding box center [429, 682] width 229 height 236
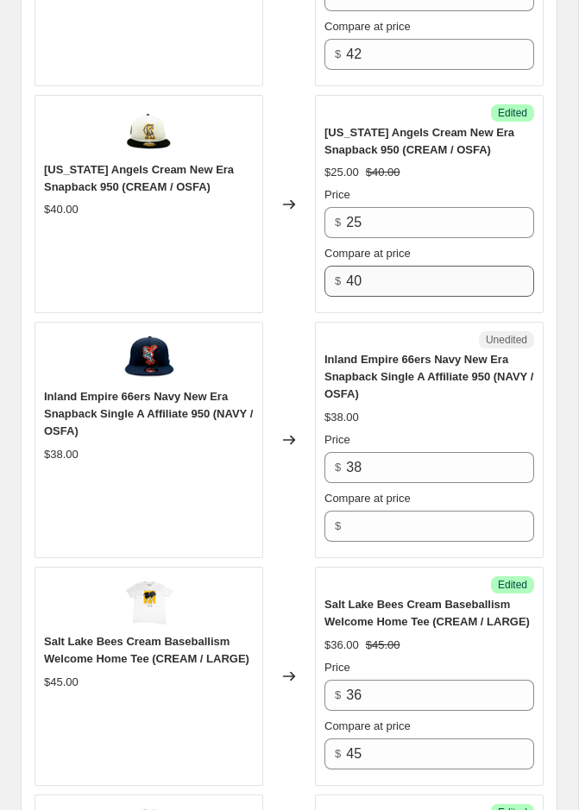
scroll to position [2790, 0]
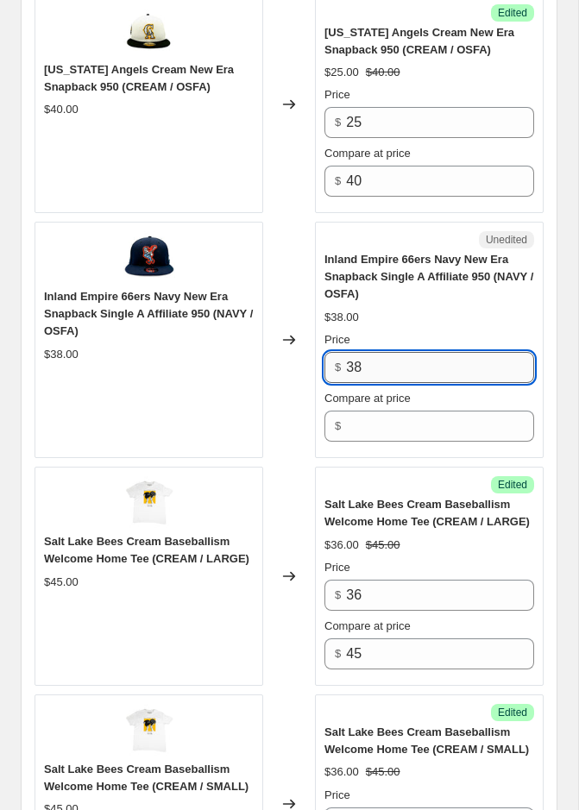
click at [393, 364] on input "38" at bounding box center [440, 367] width 188 height 31
type input "25"
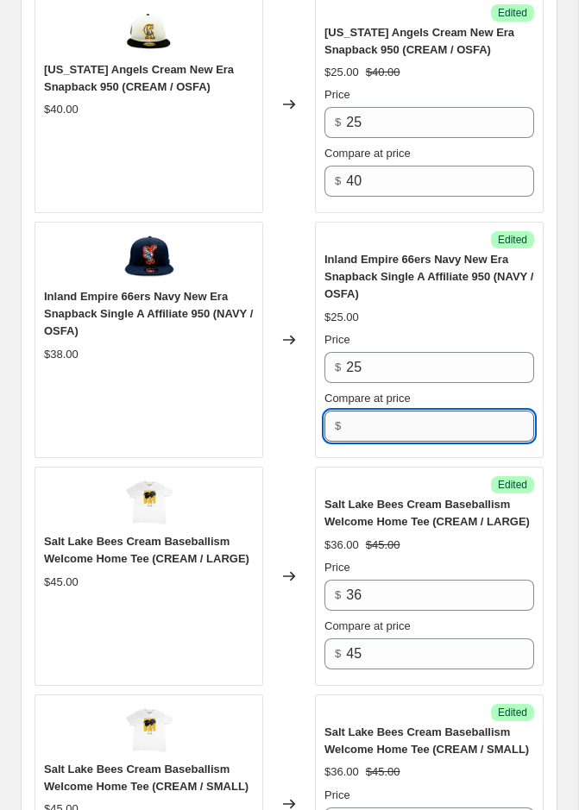
click at [390, 416] on input "Compare at price" at bounding box center [440, 426] width 188 height 31
type input "40"
click at [368, 467] on div "Success Edited Salt Lake Bees Cream Baseballism Welcome Home Tee (CREAM / LARGE…" at bounding box center [429, 576] width 229 height 219
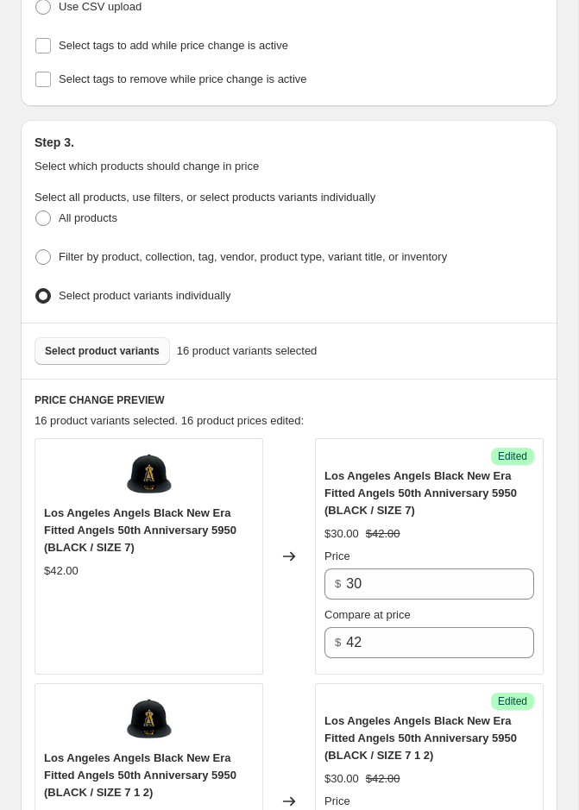
scroll to position [385, 0]
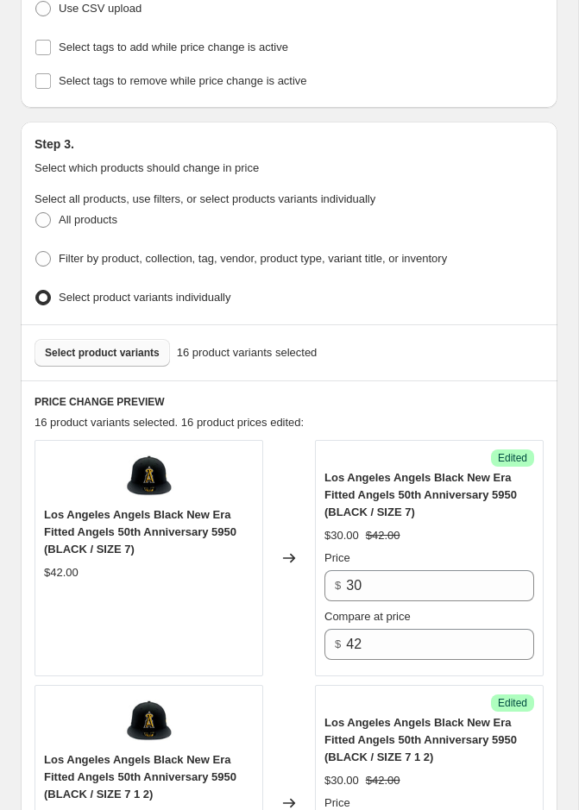
click at [133, 355] on button "Select product variants" at bounding box center [102, 353] width 135 height 28
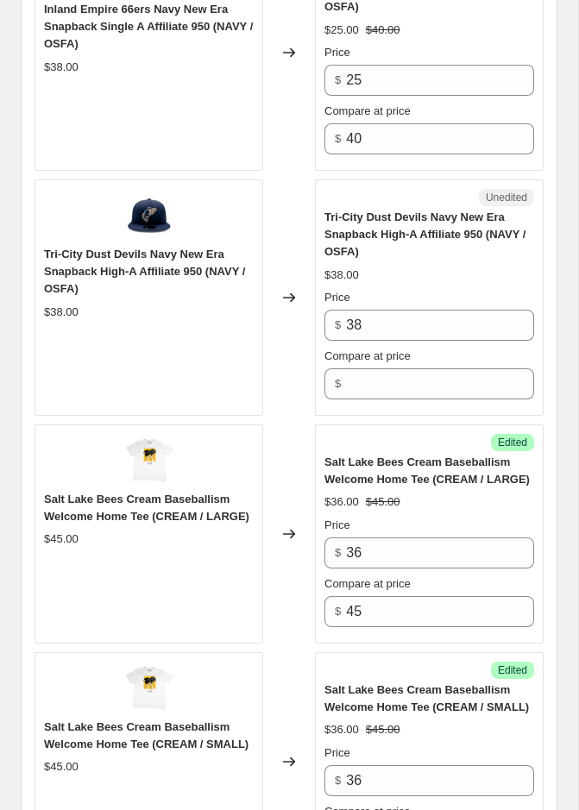
scroll to position [3161, 0]
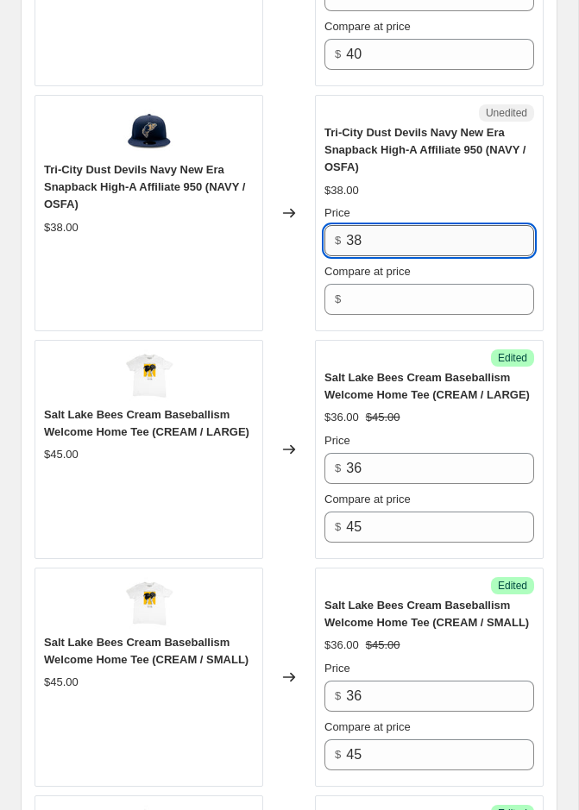
click at [400, 238] on input "38" at bounding box center [440, 240] width 188 height 31
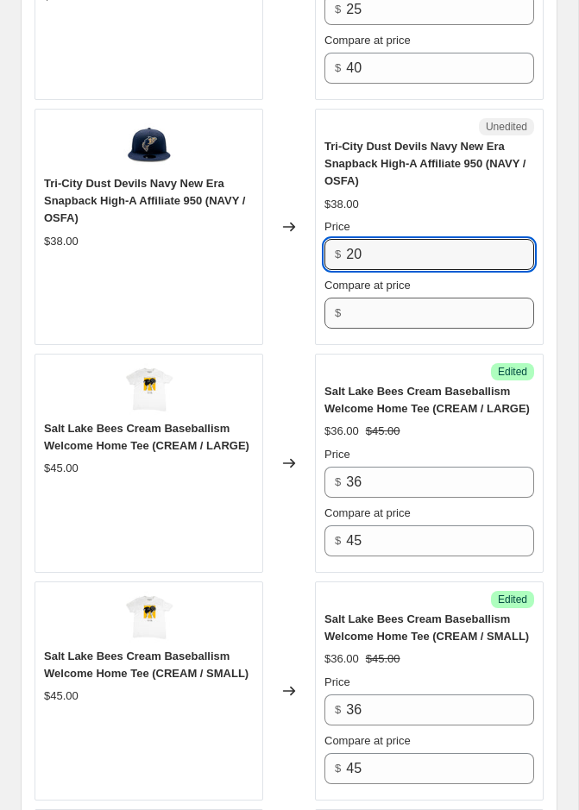
scroll to position [3134, 0]
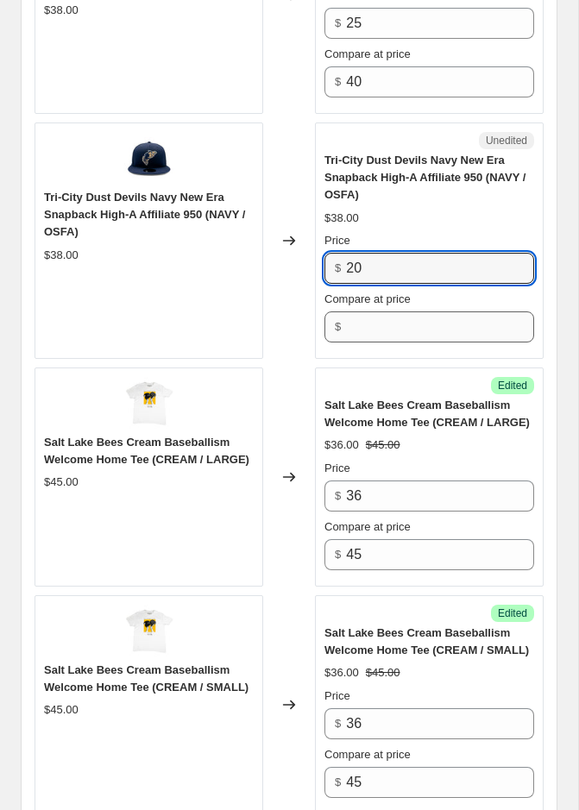
type input "20"
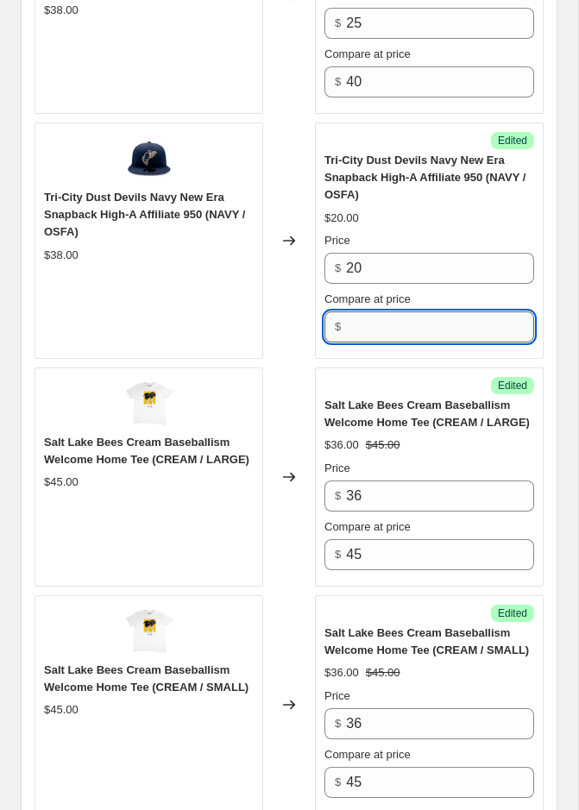
click at [396, 324] on input "Compare at price" at bounding box center [440, 326] width 188 height 31
type input "38"
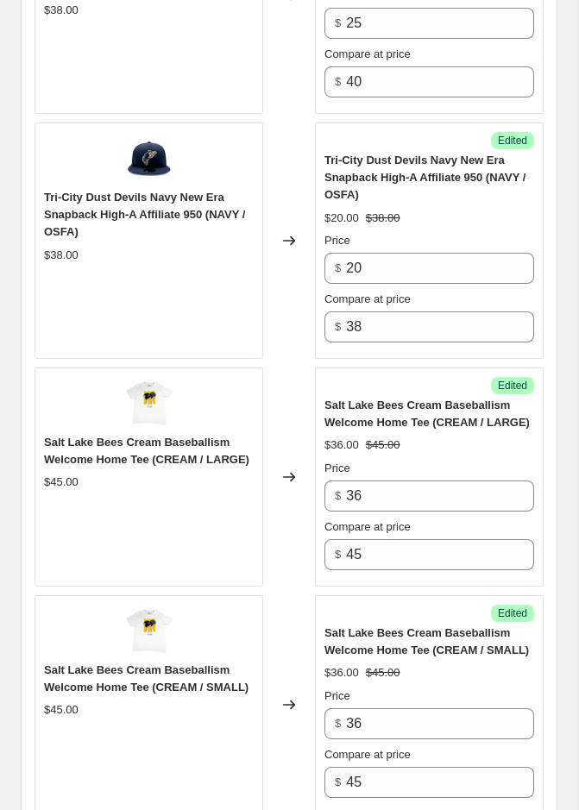
click at [312, 456] on div "Changed to" at bounding box center [289, 477] width 52 height 219
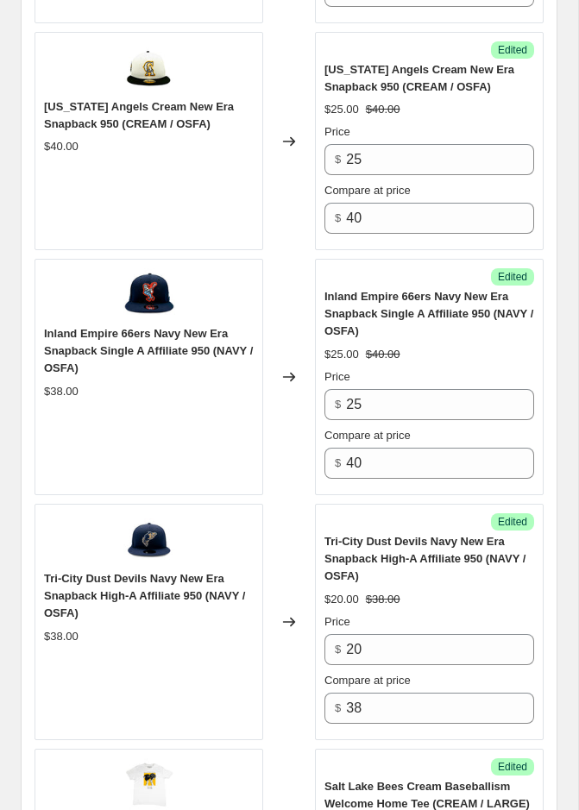
scroll to position [2714, 0]
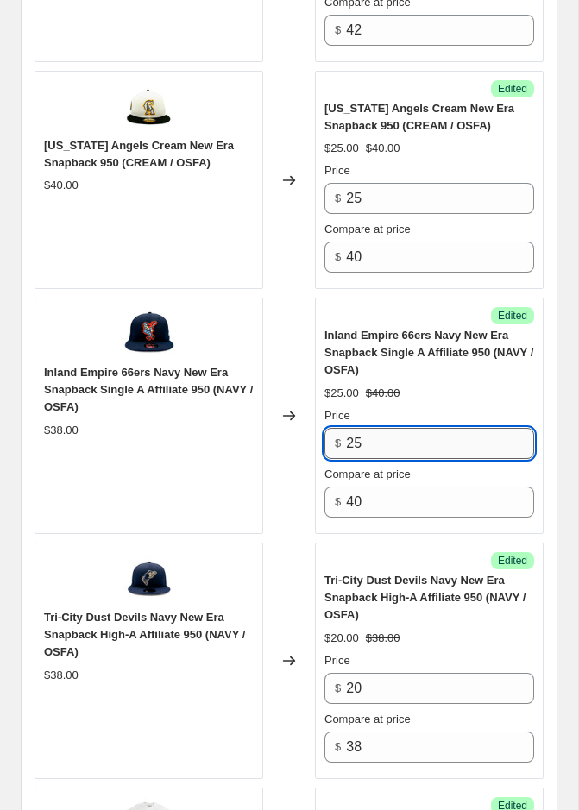
click at [381, 441] on input "25" at bounding box center [440, 443] width 188 height 31
type input "20"
click at [309, 522] on div "Changed to" at bounding box center [289, 416] width 52 height 236
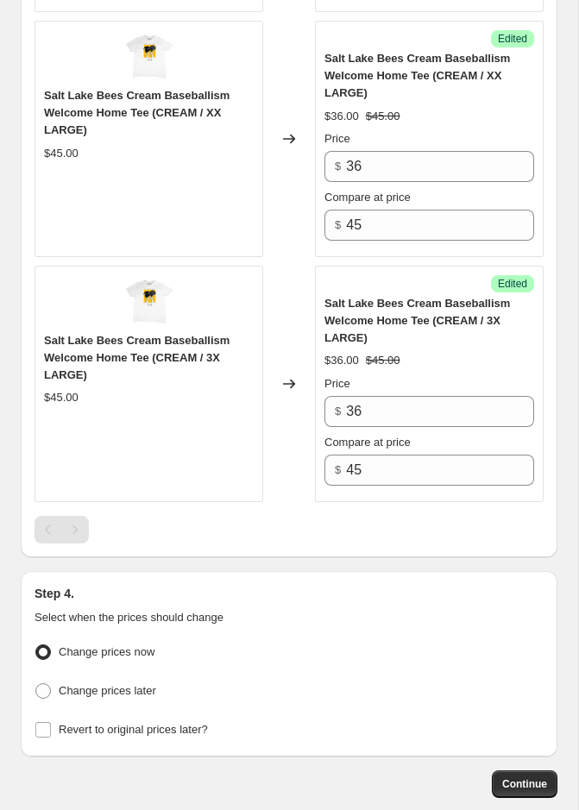
scroll to position [4501, 0]
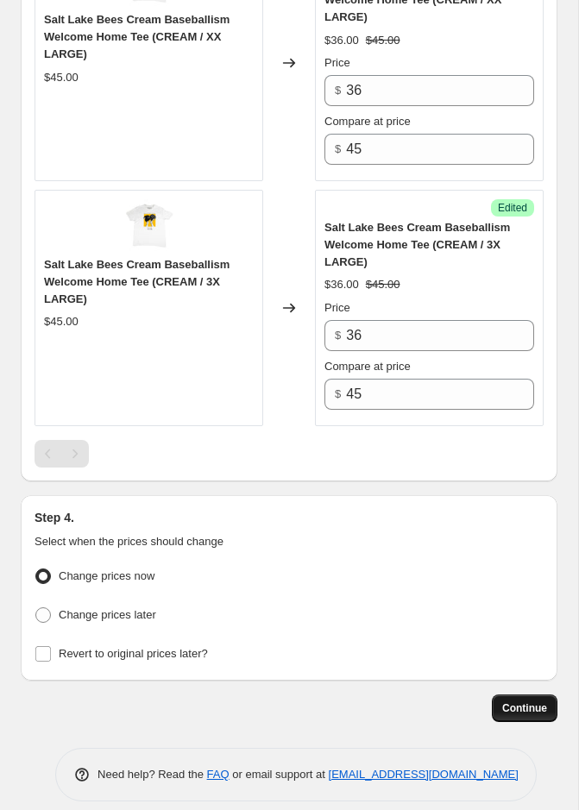
click at [519, 701] on button "Continue" at bounding box center [525, 709] width 66 height 28
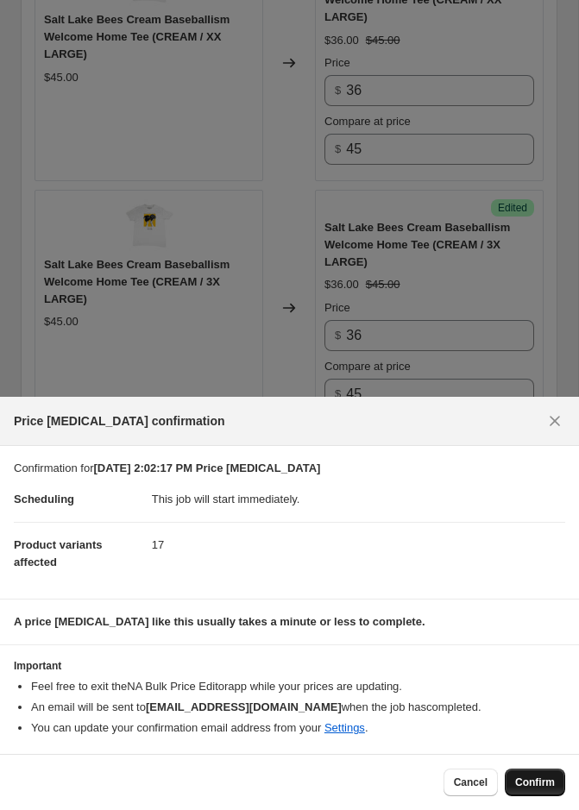
click at [517, 779] on span "Confirm" at bounding box center [535, 783] width 40 height 14
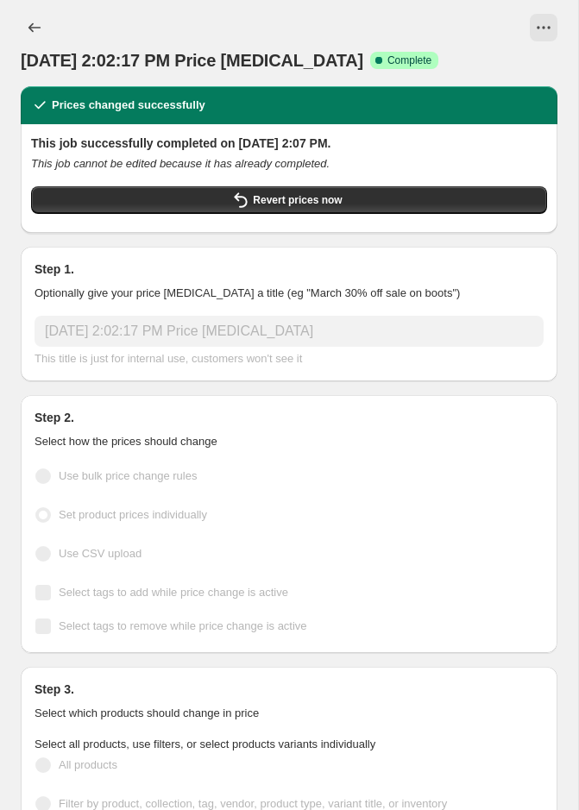
click at [138, 308] on div "Step 1. Optionally give your price change job a title (eg "March 30% off sale o…" at bounding box center [289, 314] width 509 height 107
